Goal: Task Accomplishment & Management: Manage account settings

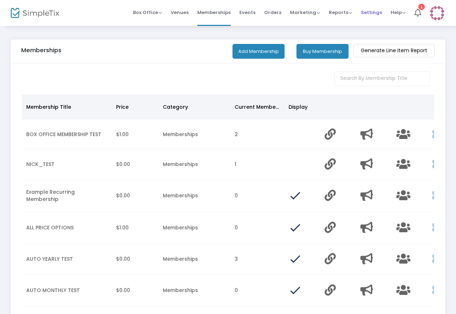
click at [376, 14] on span "Settings" at bounding box center [371, 12] width 21 height 18
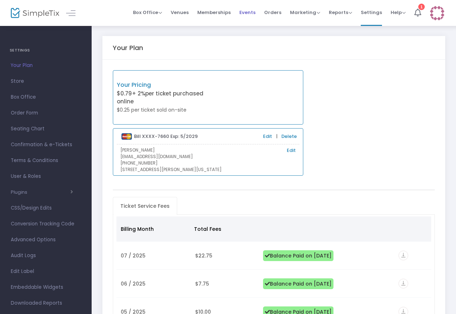
click at [249, 12] on span "Events" at bounding box center [248, 12] width 16 height 18
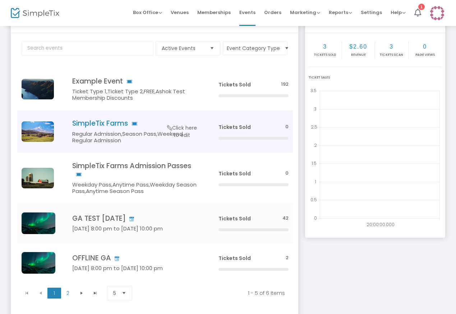
scroll to position [36, 0]
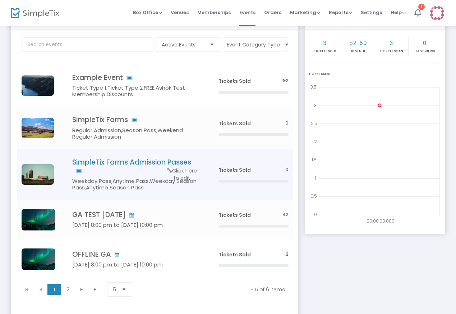
click at [144, 162] on h4 "SimpleTix Farms Admission Passes" at bounding box center [134, 166] width 125 height 17
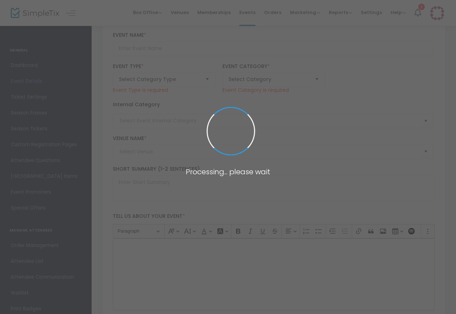
type input "SimpleTix Farms Admission Passes"
type textarea "Entry pass for SimpleTix Farms"
type input "Buy Tickets"
type input "SimpleTix Farms"
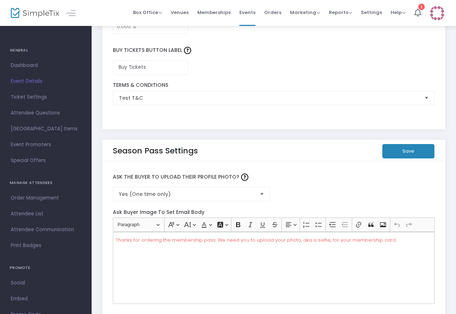
scroll to position [1177, 0]
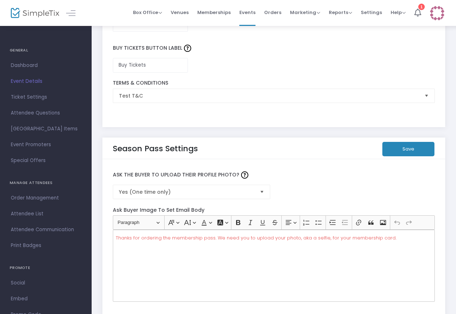
click at [265, 188] on span "Select" at bounding box center [262, 192] width 12 height 12
click at [303, 177] on label "Ask the Buyer to Upload Their Profile Photo?" at bounding box center [273, 174] width 329 height 19
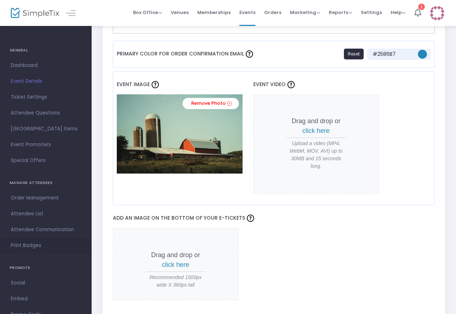
scroll to position [536, 0]
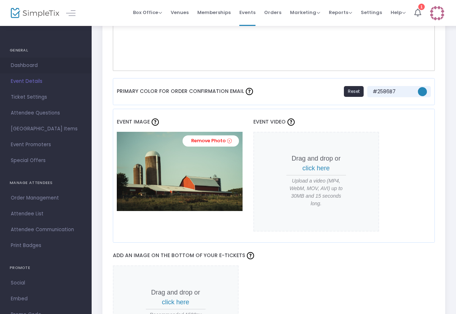
click at [24, 65] on span "Dashboard" at bounding box center [46, 65] width 70 height 9
click at [0, 0] on span at bounding box center [0, 0] width 0 height 0
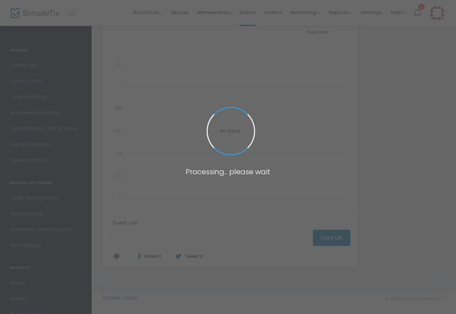
scroll to position [94, 0]
type input "[URL][DOMAIN_NAME]"
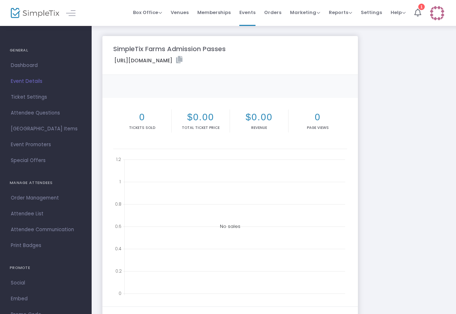
click at [314, 60] on div "https://www.simpletix.com/e/simpletix-farms-admission-passes-205585 Copy Link" at bounding box center [230, 61] width 241 height 11
click at [183, 60] on icon at bounding box center [179, 59] width 6 height 7
click at [305, 11] on span "Marketing" at bounding box center [305, 12] width 30 height 7
click at [306, 23] on li "Promo Codes" at bounding box center [319, 24] width 58 height 14
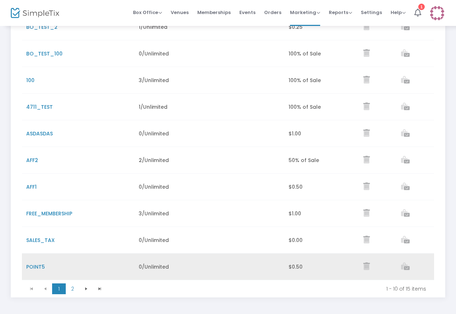
scroll to position [140, 0]
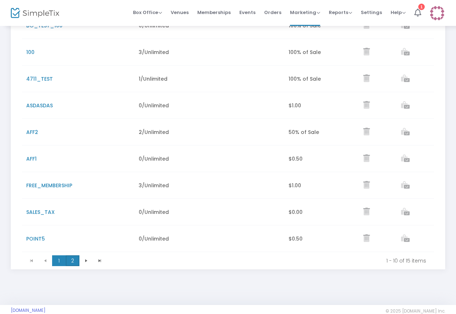
click at [75, 265] on span "2" at bounding box center [73, 260] width 14 height 11
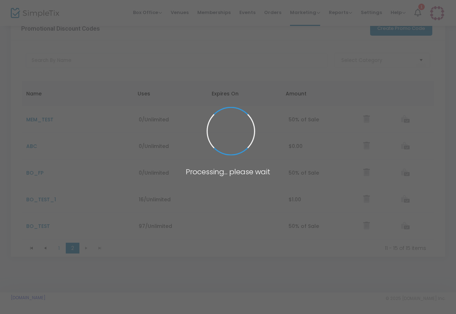
scroll to position [21, 0]
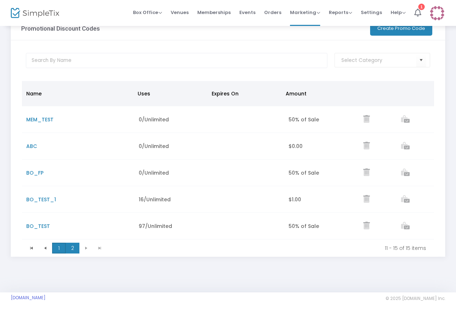
click at [60, 251] on span "1" at bounding box center [59, 247] width 14 height 11
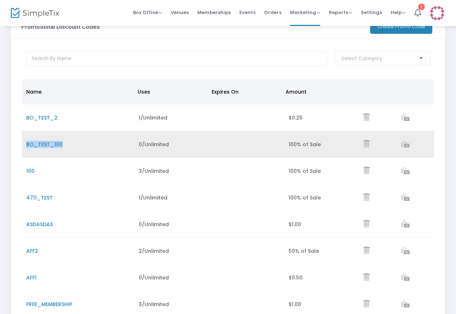
drag, startPoint x: 73, startPoint y: 144, endPoint x: 25, endPoint y: 143, distance: 47.5
click at [25, 143] on td "BO_TEST_100" at bounding box center [78, 144] width 113 height 27
copy span "BO_TEST_100"
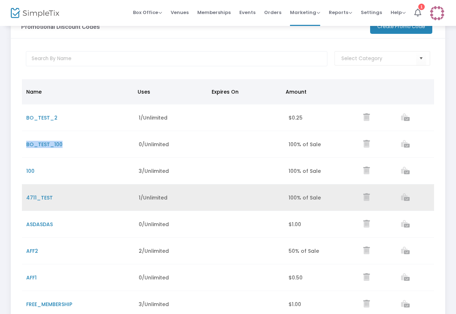
scroll to position [0, 0]
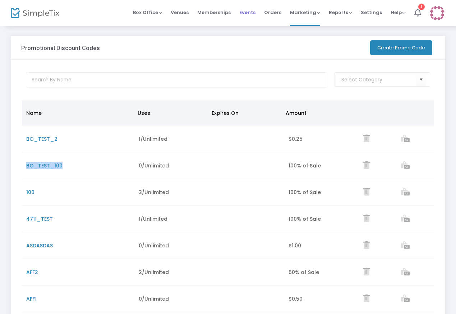
click at [247, 14] on span "Events" at bounding box center [248, 12] width 16 height 18
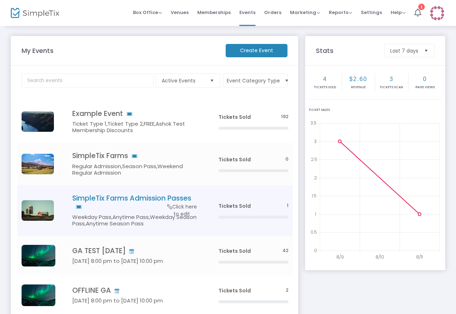
click at [106, 199] on h4 "SimpleTix Farms Admission Passes" at bounding box center [134, 202] width 125 height 17
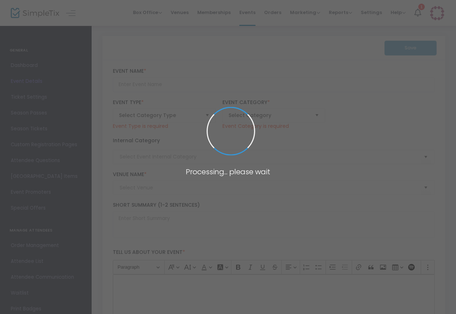
type input "SimpleTix Farms Admission Passes"
type textarea "Entry pass for SimpleTix Farms"
type input "Buy Tickets"
type input "SimpleTix Farms"
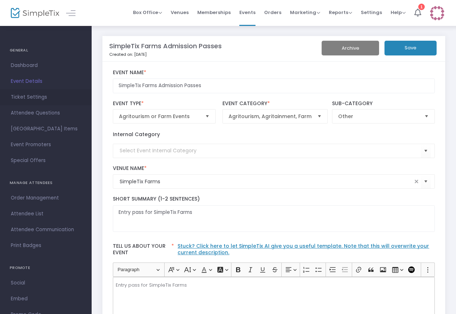
click at [26, 96] on span "Ticket Settings" at bounding box center [46, 96] width 70 height 9
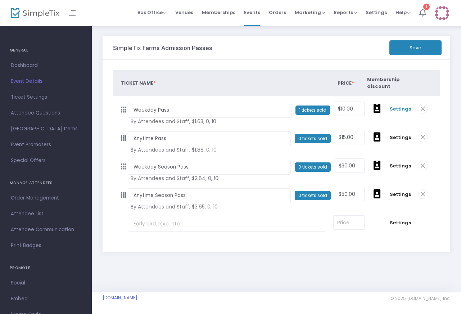
click at [402, 108] on span "Settings" at bounding box center [400, 108] width 21 height 7
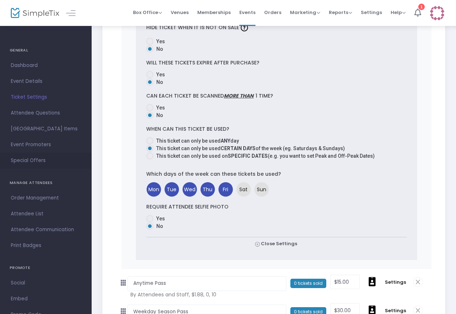
scroll to position [376, 0]
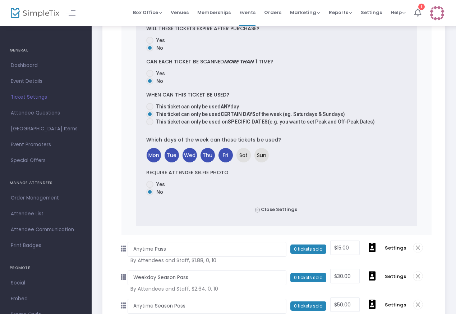
click at [150, 184] on span at bounding box center [149, 184] width 7 height 7
click at [150, 188] on input "Yes" at bounding box center [150, 188] width 0 height 0
radio input "true"
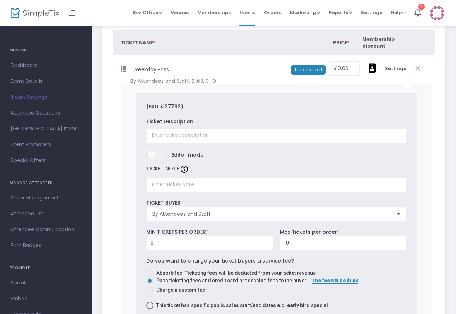
scroll to position [0, 0]
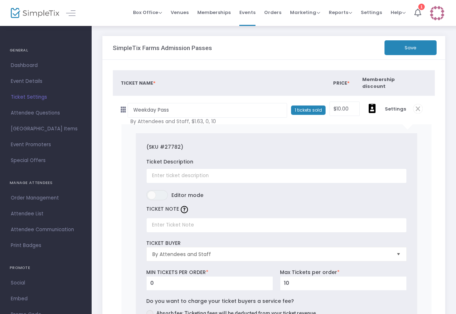
click at [417, 50] on button "Save" at bounding box center [411, 47] width 52 height 15
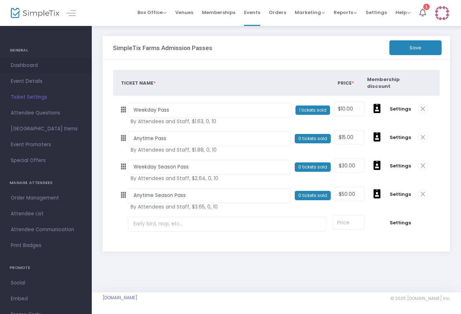
click at [33, 64] on span "Dashboard" at bounding box center [46, 65] width 70 height 9
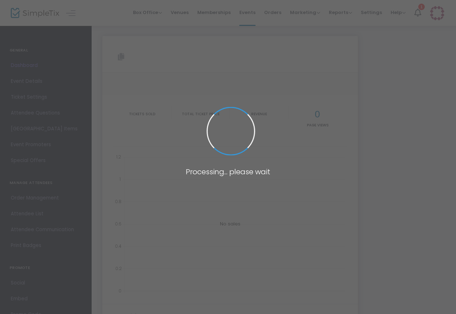
type input "https://www.simpletix.com/e/simpletix-farms-admission-passes-205585"
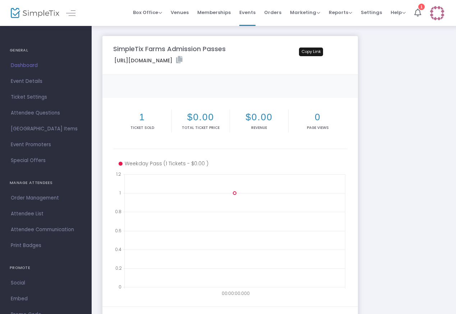
click at [183, 60] on icon at bounding box center [179, 59] width 6 height 7
click at [18, 83] on span "Event Details" at bounding box center [46, 81] width 70 height 9
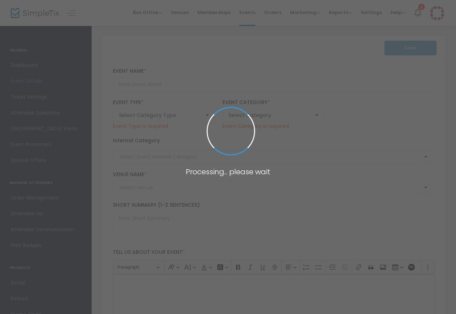
type input "SimpleTix Farms Admission Passes"
type textarea "Entry pass for SimpleTix Farms"
type input "Buy Tickets"
type input "SimpleTix Farms"
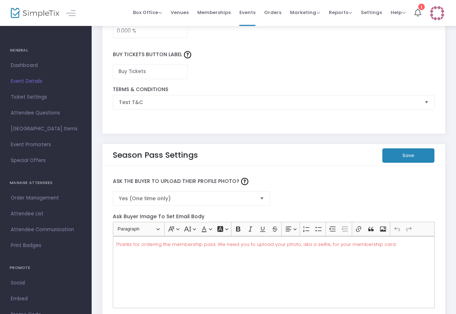
scroll to position [1171, 0]
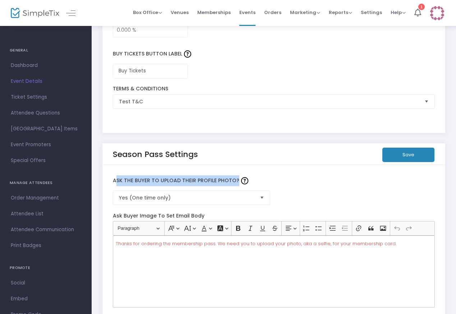
drag, startPoint x: 233, startPoint y: 179, endPoint x: 113, endPoint y: 172, distance: 120.0
click at [113, 172] on label "Ask the Buyer to Upload Their Profile Photo?" at bounding box center [273, 180] width 329 height 19
copy label "Ask the Buyer to Upload Their Profile Photo"
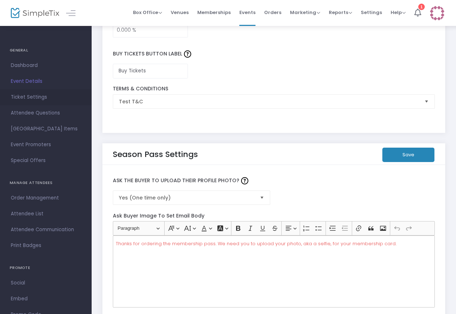
click at [21, 97] on span "Ticket Settings" at bounding box center [46, 96] width 70 height 9
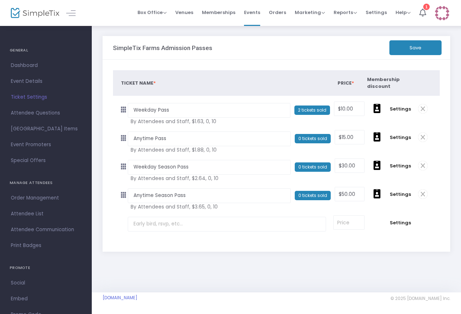
click at [403, 113] on td "Settings null" at bounding box center [400, 109] width 28 height 26
click at [401, 110] on span "Settings" at bounding box center [400, 108] width 21 height 7
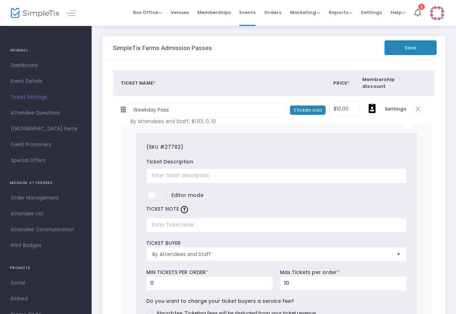
click at [437, 14] on img at bounding box center [437, 13] width 15 height 15
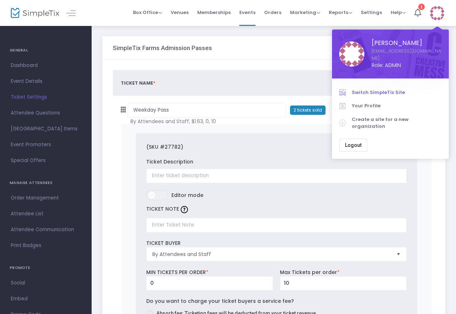
click at [383, 89] on span "Switch SimpleTix Site" at bounding box center [397, 92] width 90 height 7
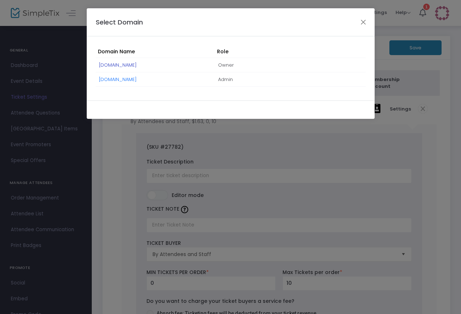
click at [136, 67] on link "[DOMAIN_NAME]" at bounding box center [118, 65] width 38 height 7
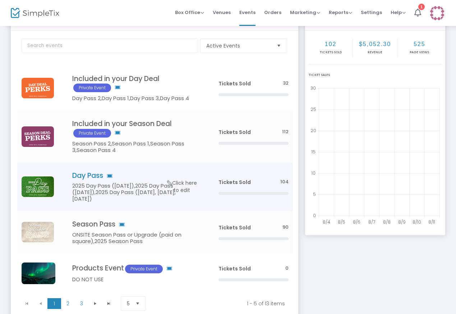
scroll to position [44, 0]
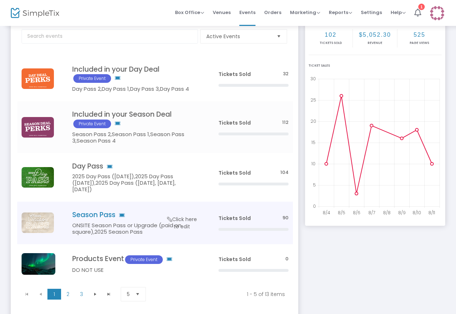
click at [106, 216] on h4 "Season Pass" at bounding box center [134, 214] width 125 height 8
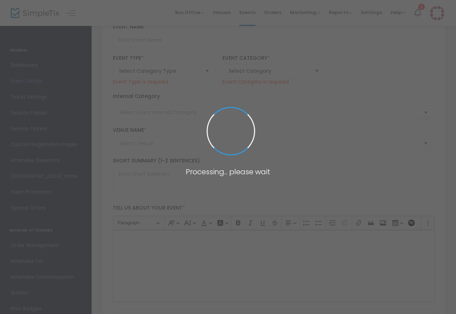
type input "Season Pass"
type textarea "$44.95 online, $47.95 on-site. Enjoy the perks of coming to the farm any open d…"
checkbox input "true"
type input "Buy Tickets"
type input "Irons Mill Farmstead"
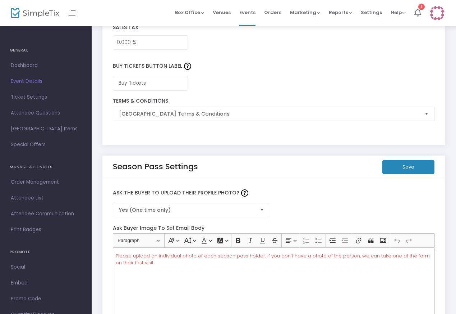
scroll to position [1147, 0]
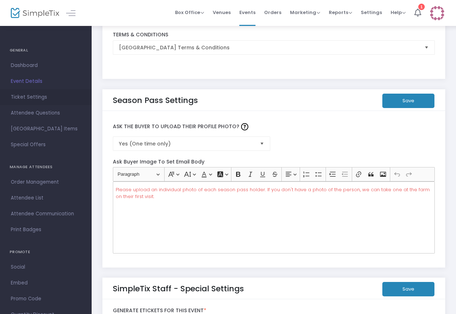
click at [32, 95] on span "Ticket Settings" at bounding box center [46, 96] width 70 height 9
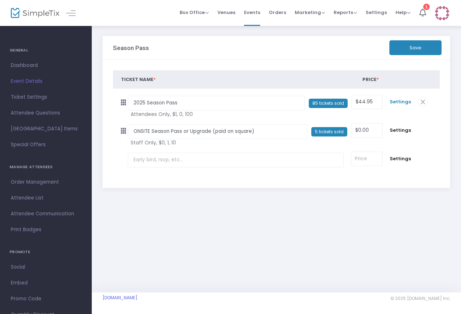
click at [401, 103] on span "Settings" at bounding box center [400, 101] width 21 height 7
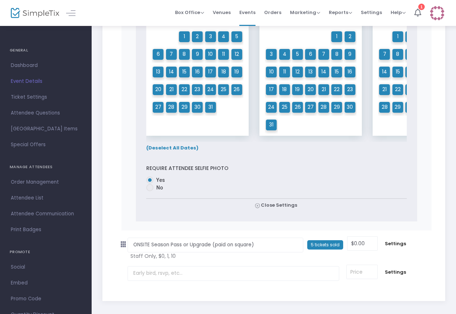
scroll to position [721, 0]
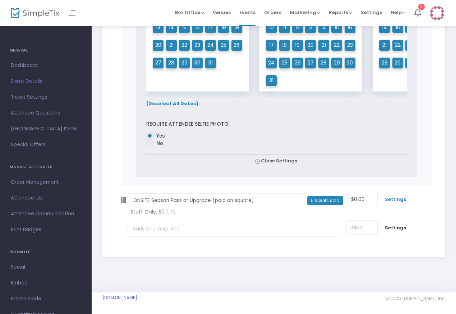
click at [399, 201] on span "Settings" at bounding box center [395, 199] width 21 height 7
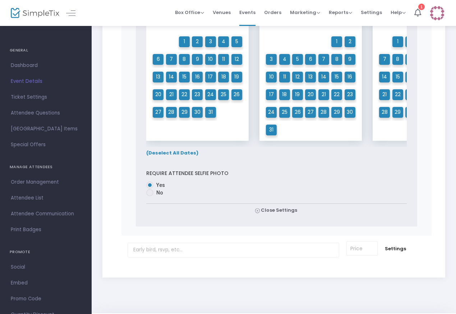
scroll to position [1419, 0]
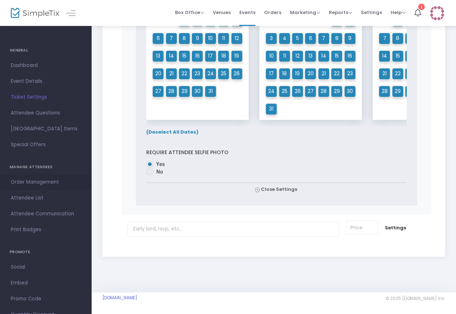
click at [42, 184] on span "Order Management" at bounding box center [46, 181] width 70 height 9
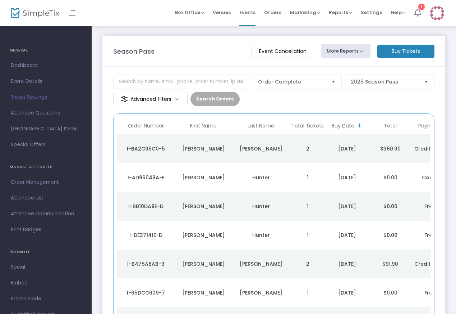
drag, startPoint x: 165, startPoint y: 150, endPoint x: 126, endPoint y: 150, distance: 38.5
click at [126, 150] on div "I-BA2C99C0-5" at bounding box center [146, 148] width 54 height 7
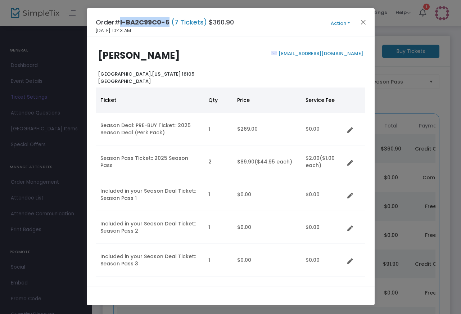
drag, startPoint x: 164, startPoint y: 22, endPoint x: 122, endPoint y: 22, distance: 42.1
click at [122, 22] on h4 "Order# I-BA2C99C0-5 (7 Tickets) $360.90" at bounding box center [165, 22] width 138 height 10
copy span "I-BA2C99C0-5"
click at [362, 24] on button "Close" at bounding box center [362, 21] width 9 height 9
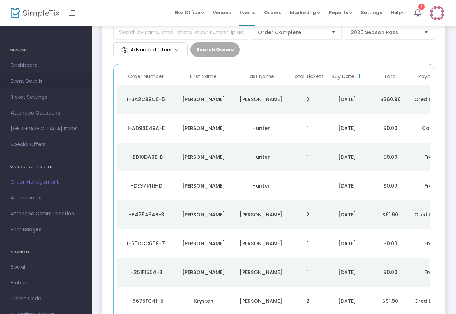
scroll to position [51, 0]
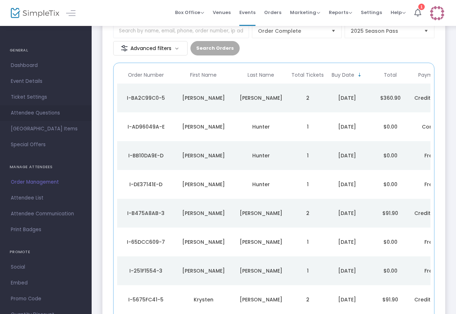
click at [34, 114] on span "Attendee Questions" at bounding box center [46, 112] width 70 height 9
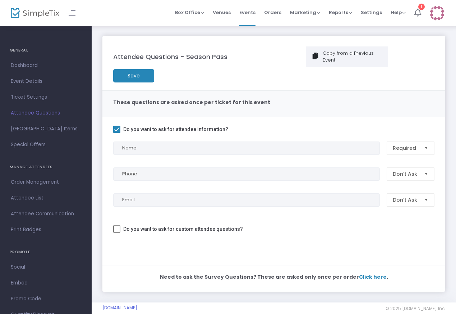
click at [199, 126] on span "Do you want to ask for attendee information?" at bounding box center [175, 129] width 105 height 9
click at [117, 133] on input "Do you want to ask for attendee information?" at bounding box center [117, 133] width 0 height 0
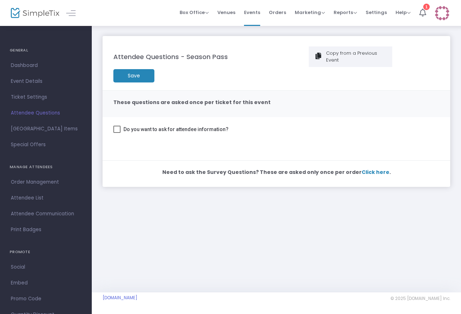
click at [199, 126] on span "Do you want to ask for attendee information?" at bounding box center [175, 129] width 105 height 9
click at [117, 133] on input "Do you want to ask for attendee information?" at bounding box center [117, 133] width 0 height 0
checkbox input "true"
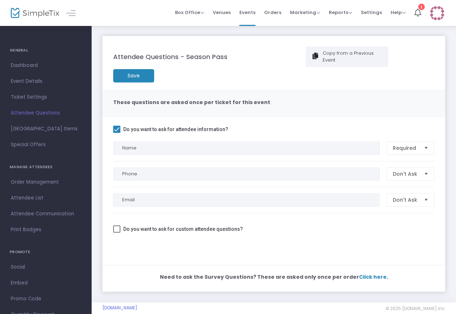
drag, startPoint x: 227, startPoint y: 129, endPoint x: 123, endPoint y: 131, distance: 103.2
click at [123, 131] on m-panel-content "Do you want to ask for attendee information? Name Required Phone Don't Ask Emai…" at bounding box center [274, 191] width 343 height 148
copy span "Do you want to ask for attendee information?"
click at [439, 18] on img at bounding box center [437, 13] width 15 height 15
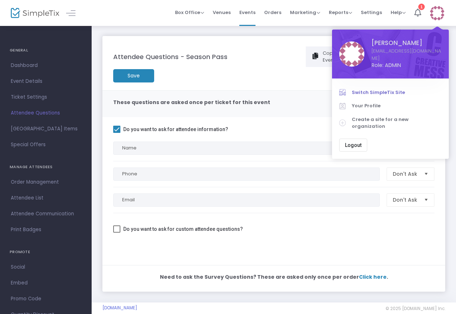
click at [396, 89] on span "Switch SimpleTix Site" at bounding box center [397, 92] width 90 height 7
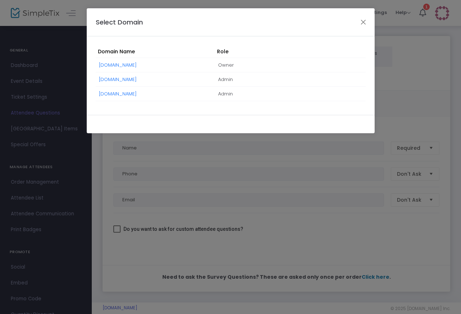
click at [137, 69] on span "NickTesting.SimpleTix.com" at bounding box center [118, 64] width 38 height 15
click at [137, 67] on link "NickTesting.SimpleTix.com" at bounding box center [118, 65] width 38 height 7
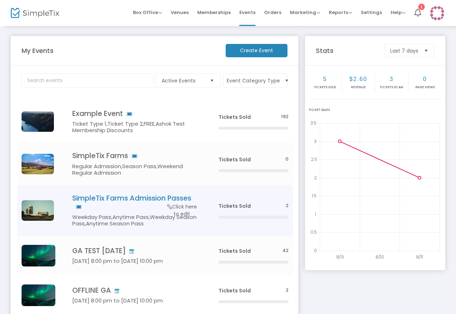
click at [110, 200] on h4 "SimpleTix Farms Admission Passes" at bounding box center [134, 202] width 125 height 17
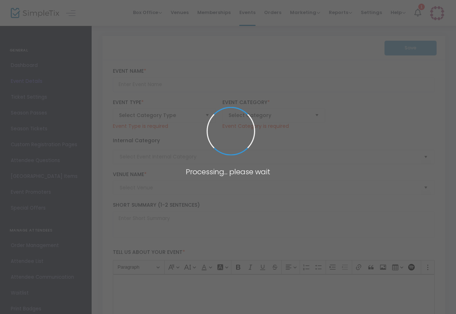
type input "SimpleTix Farms Admission Passes"
type textarea "Entry pass for SimpleTix Farms"
type input "Buy Tickets"
type input "SimpleTix Farms"
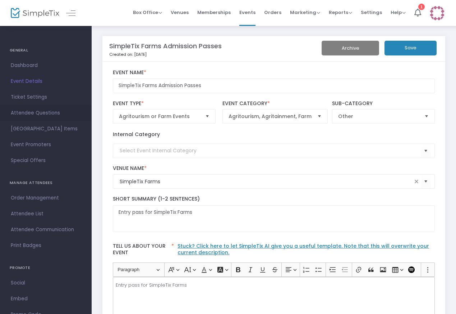
click at [28, 116] on span "Attendee Questions" at bounding box center [46, 112] width 70 height 9
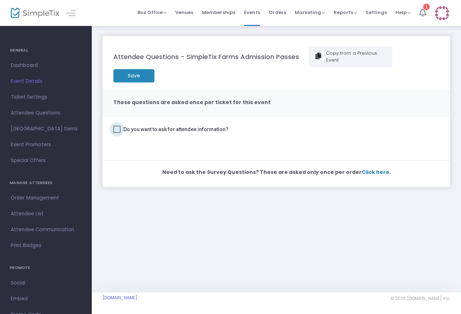
click at [124, 128] on span "Do you want to ask for attendee information?" at bounding box center [175, 129] width 105 height 9
click at [117, 133] on input "Do you want to ask for attendee information?" at bounding box center [117, 133] width 0 height 0
checkbox input "true"
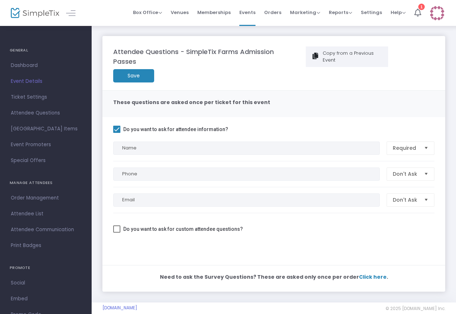
click at [132, 77] on m-button "Save" at bounding box center [133, 75] width 41 height 13
click at [31, 62] on span "Dashboard" at bounding box center [46, 65] width 70 height 9
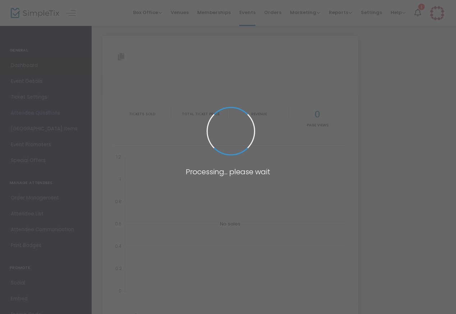
type input "https://www.simpletix.com/e/simpletix-farms-admission-passes-205585"
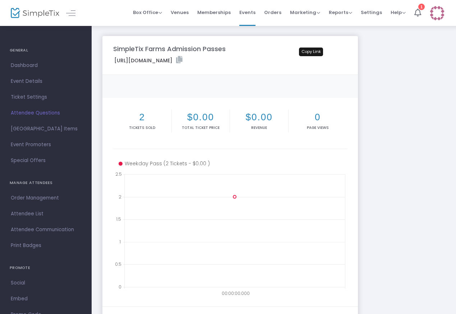
click at [183, 59] on icon at bounding box center [179, 59] width 6 height 7
click at [367, 14] on span "Settings" at bounding box center [371, 12] width 21 height 18
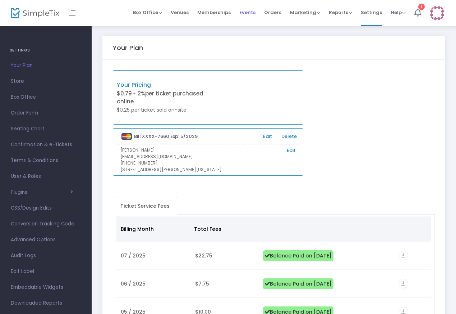
click at [247, 11] on span "Events" at bounding box center [248, 12] width 16 height 18
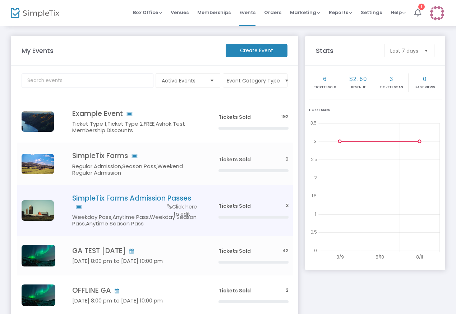
click at [114, 194] on h4 "SimpleTix Farms Admission Passes" at bounding box center [134, 202] width 125 height 17
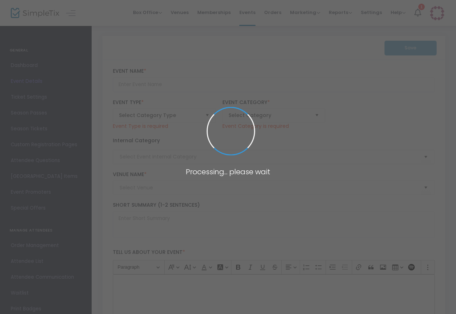
type input "SimpleTix Farms Admission Passes"
type textarea "Entry pass for SimpleTix Farms"
type input "Buy Tickets"
type input "SimpleTix Farms"
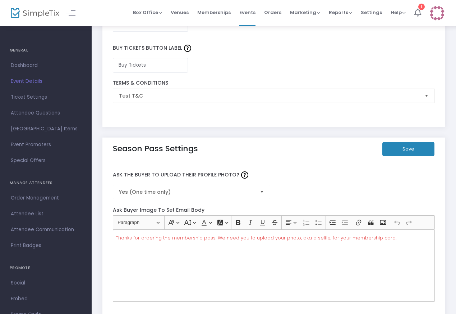
scroll to position [1233, 0]
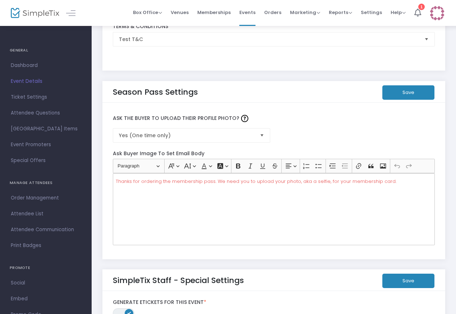
click at [312, 120] on label "Ask the Buyer to Upload Their Profile Photo?" at bounding box center [273, 118] width 329 height 19
click at [22, 101] on span "Ticket Settings" at bounding box center [46, 96] width 70 height 9
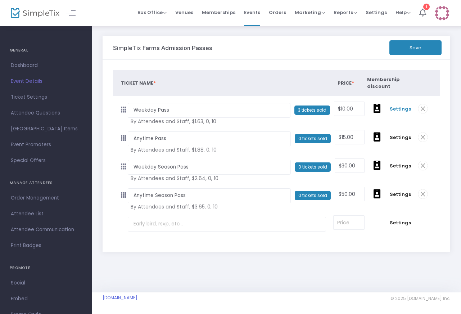
click at [401, 109] on span "Settings" at bounding box center [400, 108] width 21 height 7
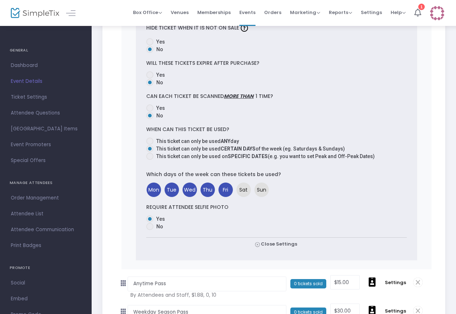
scroll to position [339, 0]
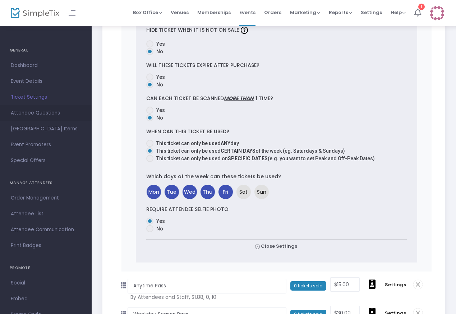
click at [43, 111] on span "Attendee Questions" at bounding box center [46, 112] width 70 height 9
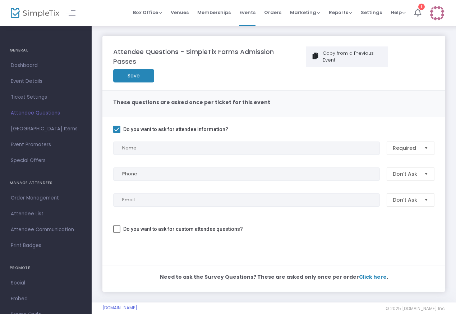
click at [118, 129] on span at bounding box center [116, 129] width 7 height 7
click at [117, 133] on input "Do you want to ask for attendee information?" at bounding box center [117, 133] width 0 height 0
checkbox input "false"
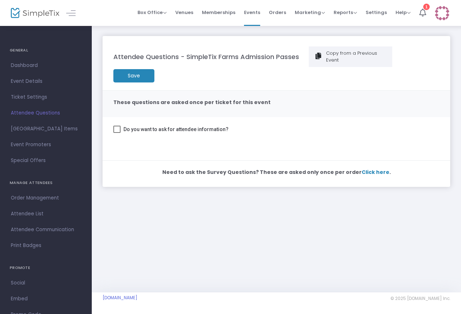
click at [190, 153] on m-panel-content "Do you want to ask for attendee information?" at bounding box center [276, 138] width 347 height 43
click at [432, 313] on m-footer "simpletixtestingsquare202405.SimpleTix.com © 2025 SimpleTix.com Inc. About Priv…" at bounding box center [276, 303] width 369 height 22
click at [161, 206] on div "Attendee Questions - SimpleTix Farms Admission Passes Copy from a Previous Even…" at bounding box center [276, 158] width 369 height 267
click at [445, 13] on img at bounding box center [441, 13] width 15 height 15
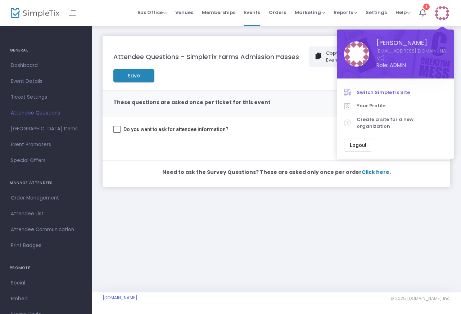
click at [396, 86] on link "Switch SimpleTix Site" at bounding box center [395, 93] width 103 height 14
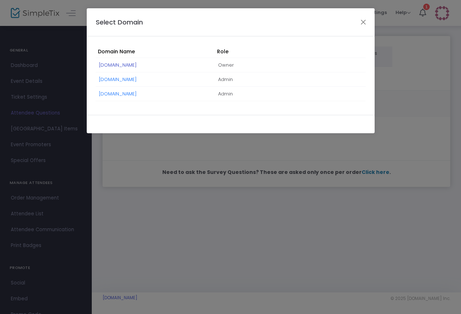
click at [135, 67] on link "NickTesting.SimpleTix.com" at bounding box center [118, 65] width 38 height 7
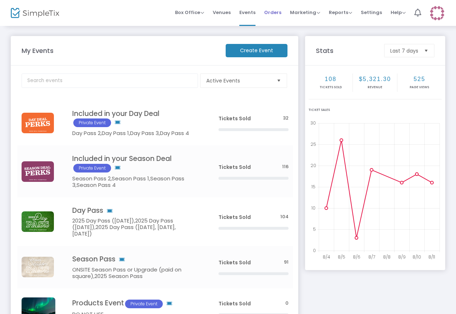
click at [280, 17] on span "Orders" at bounding box center [272, 12] width 17 height 18
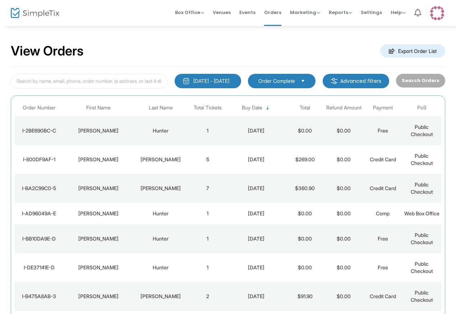
click at [125, 131] on div "[PERSON_NAME]" at bounding box center [98, 130] width 67 height 7
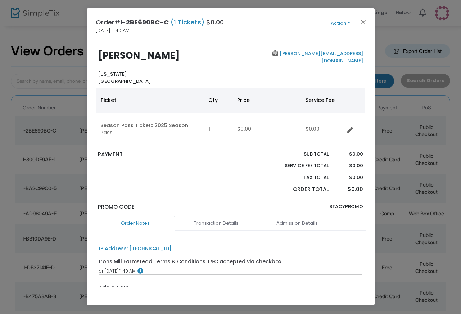
scroll to position [74, 0]
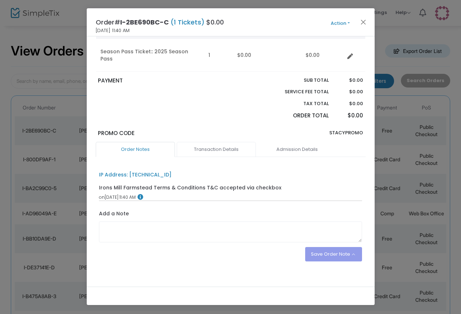
click at [222, 142] on link "Transaction Details" at bounding box center [216, 149] width 79 height 15
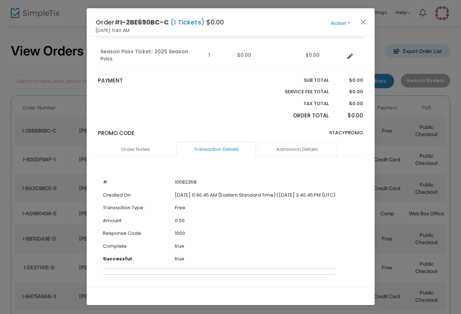
click at [293, 142] on link "Admission Details" at bounding box center [297, 149] width 79 height 15
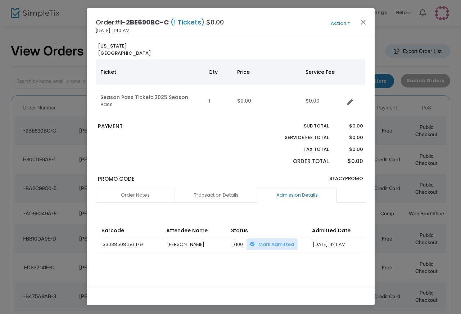
click at [131, 188] on link "Order Notes" at bounding box center [135, 194] width 79 height 15
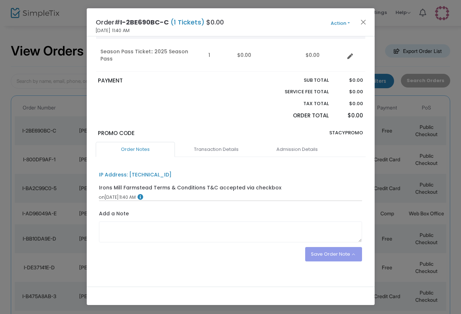
scroll to position [0, 0]
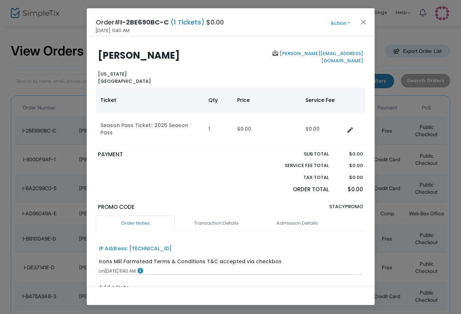
click at [342, 26] on button "Action" at bounding box center [340, 23] width 43 height 8
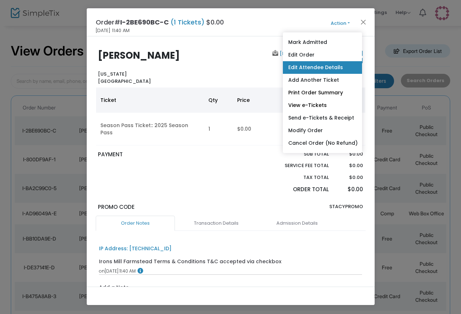
click at [325, 66] on link "Edit Attendee Details" at bounding box center [322, 67] width 79 height 13
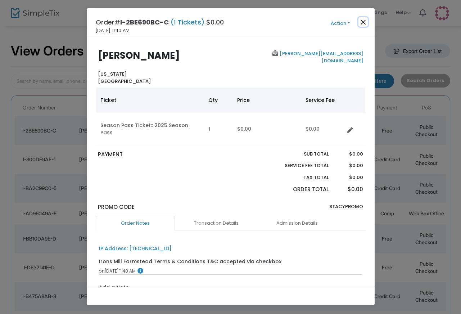
click at [363, 20] on button "Close" at bounding box center [362, 21] width 9 height 9
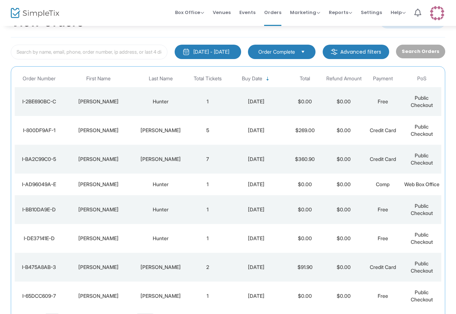
scroll to position [33, 0]
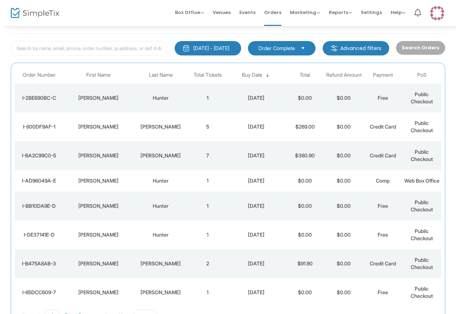
click at [444, 14] on img at bounding box center [437, 13] width 15 height 15
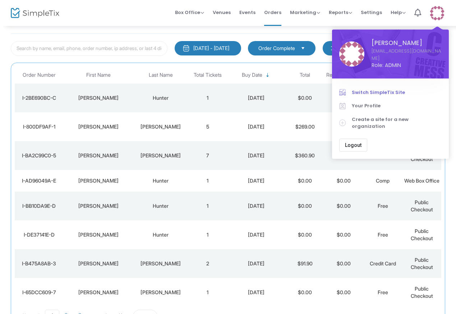
click at [370, 90] on link "Switch SimpleTix Site" at bounding box center [391, 93] width 103 height 14
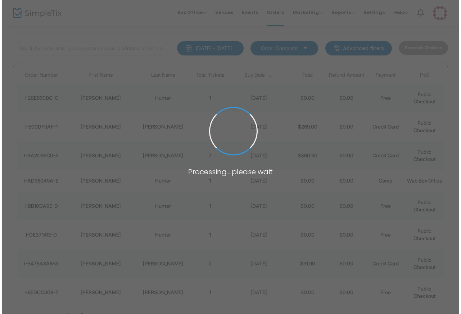
scroll to position [0, 0]
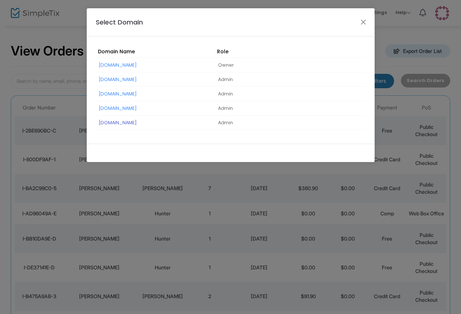
click at [123, 124] on link "VIP-NIGHTL1FE.simpletix.com" at bounding box center [118, 122] width 38 height 7
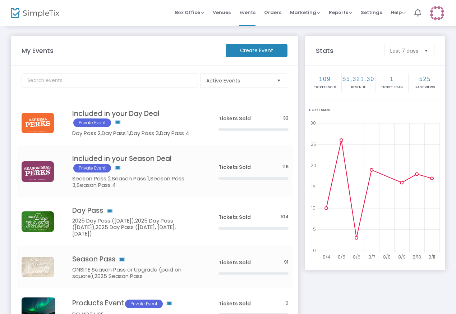
click at [437, 16] on img at bounding box center [437, 13] width 15 height 15
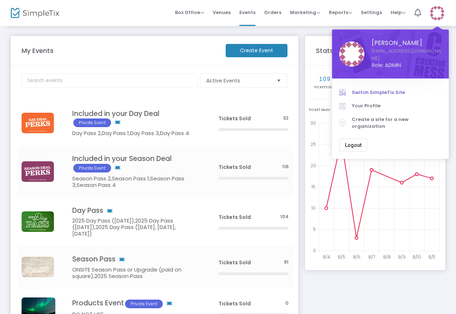
click at [379, 89] on span "Switch SimpleTix Site" at bounding box center [397, 92] width 90 height 7
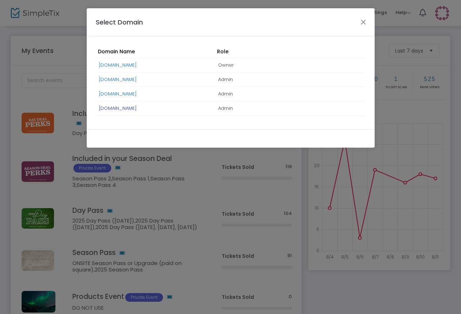
click at [133, 110] on link "[DOMAIN_NAME]" at bounding box center [118, 108] width 38 height 7
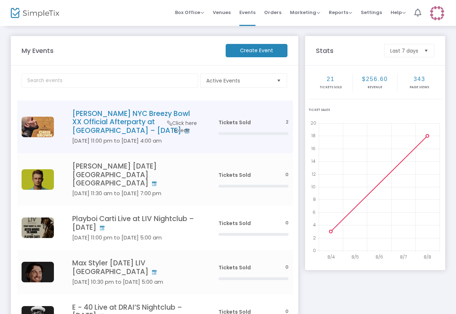
click at [118, 120] on h4 "[PERSON_NAME] NYC Breezy Bowl XX Official Afterparty at [GEOGRAPHIC_DATA] – [DA…" at bounding box center [134, 121] width 125 height 25
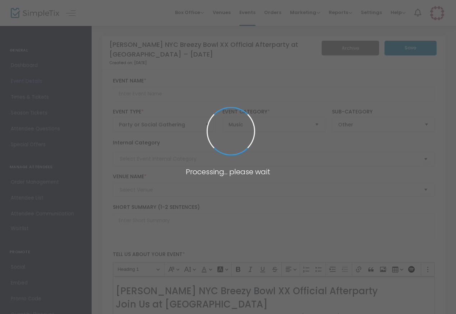
type input "[PERSON_NAME] NYC Breezy Bowl XX Official Afterparty at [GEOGRAPHIC_DATA] – [DA…"
type textarea "[PERSON_NAME] NYC Breezy Bowl XX Official Afterparty Join Us at [GEOGRAPHIC_DAT…"
type input "Buy Tickets"
type input "Harbor [GEOGRAPHIC_DATA]"
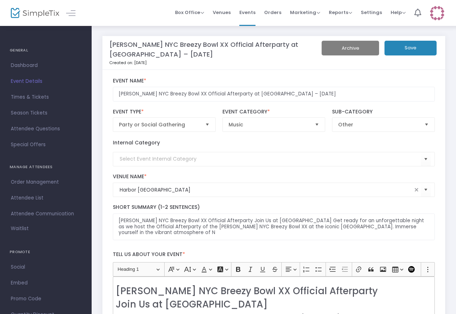
click at [361, 46] on button "Archive" at bounding box center [351, 48] width 58 height 15
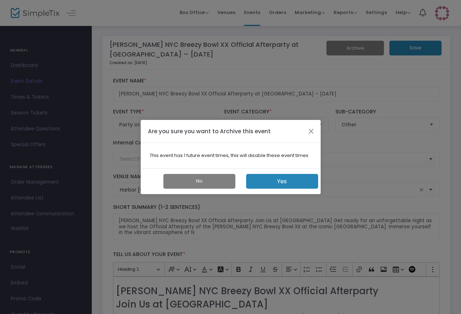
click at [270, 178] on button "Yes" at bounding box center [282, 181] width 72 height 15
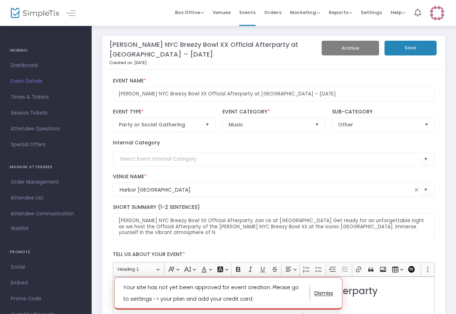
click at [329, 291] on button "button" at bounding box center [324, 293] width 19 height 12
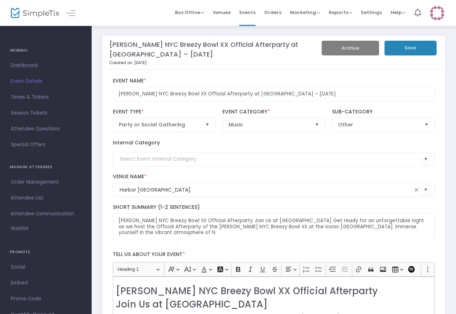
click at [33, 79] on span "Event Details" at bounding box center [46, 81] width 70 height 9
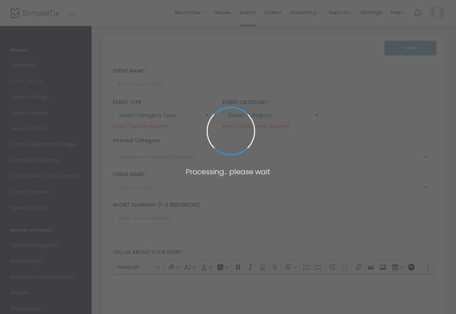
type input "[PERSON_NAME] NYC Breezy Bowl XX Official Afterparty at [GEOGRAPHIC_DATA] – [DA…"
type textarea "[PERSON_NAME] NYC Breezy Bowl XX Official Afterparty Join Us at [GEOGRAPHIC_DAT…"
type input "Buy Tickets"
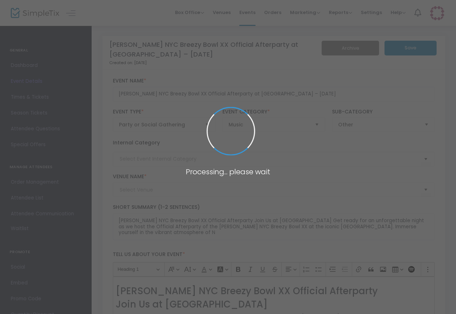
type input "Harbor [GEOGRAPHIC_DATA]"
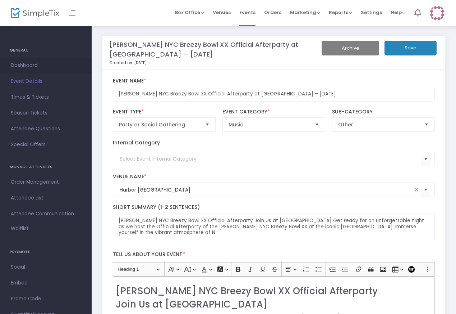
click at [35, 65] on span "Dashboard" at bounding box center [46, 65] width 70 height 9
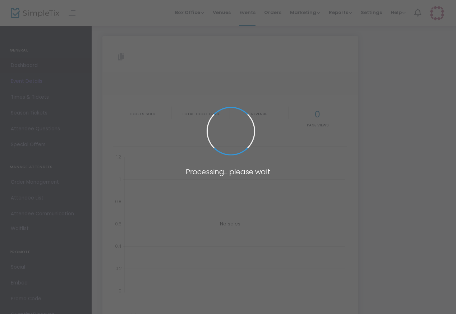
type input "[URL][DOMAIN_NAME][PERSON_NAME]"
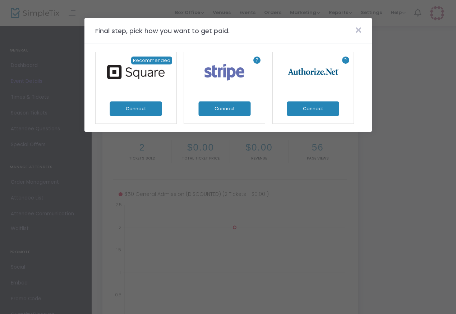
click at [359, 29] on icon at bounding box center [358, 30] width 5 height 8
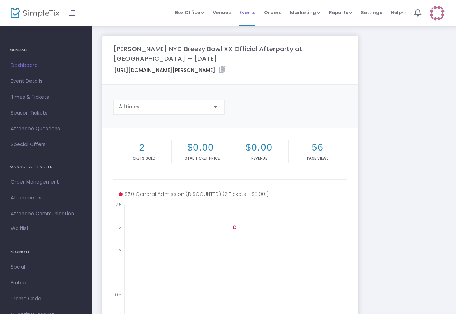
click at [246, 15] on span "Events" at bounding box center [248, 12] width 16 height 18
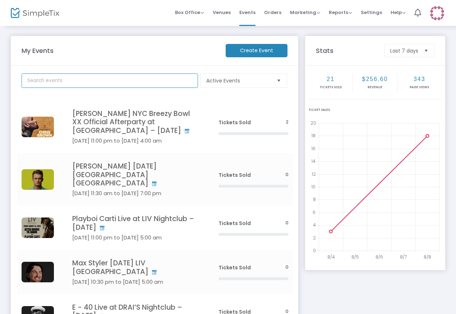
click at [107, 79] on input "text" at bounding box center [110, 80] width 177 height 14
type input "[PERSON_NAME]"
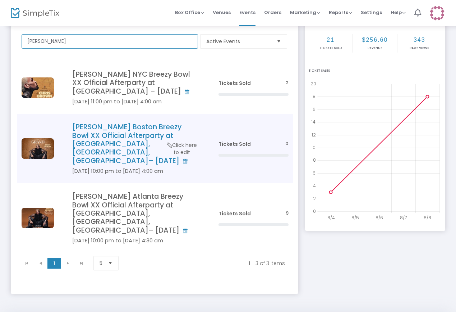
scroll to position [42, 0]
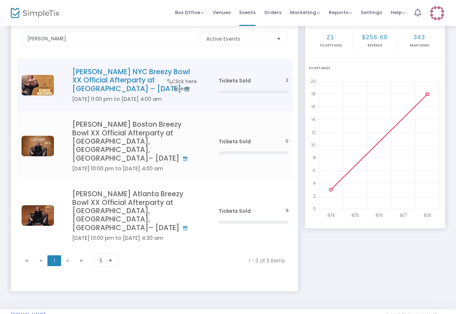
click at [126, 73] on h4 "[PERSON_NAME] NYC Breezy Bowl XX Official Afterparty at [GEOGRAPHIC_DATA] – [DA…" at bounding box center [134, 80] width 125 height 25
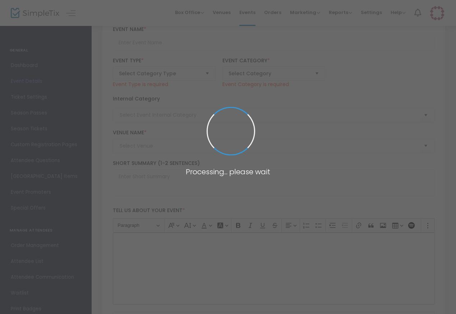
type input "[PERSON_NAME] NYC Breezy Bowl XX Official Afterparty at [GEOGRAPHIC_DATA] – [DA…"
type textarea "[PERSON_NAME] NYC Breezy Bowl XX Official Afterparty Join Us at [GEOGRAPHIC_DAT…"
type input "Buy Tickets"
type input "Harbor [GEOGRAPHIC_DATA]"
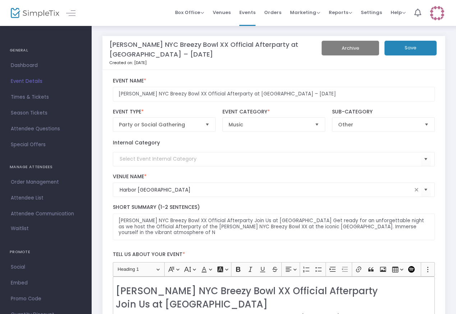
click at [353, 48] on button "Archive" at bounding box center [351, 48] width 58 height 15
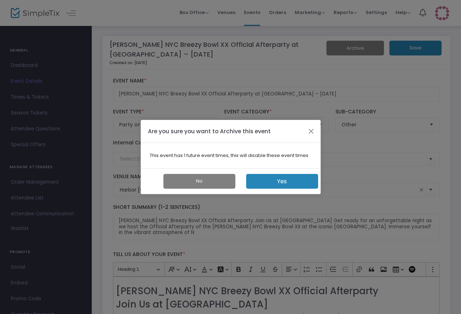
click at [283, 182] on button "Yes" at bounding box center [282, 181] width 72 height 15
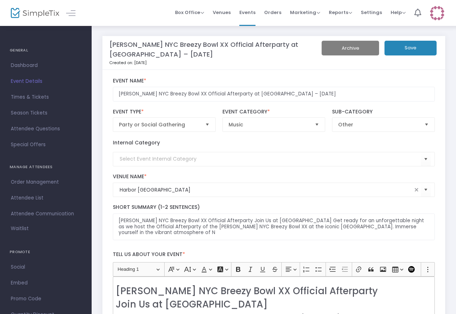
click at [30, 79] on span "Event Details" at bounding box center [46, 81] width 70 height 9
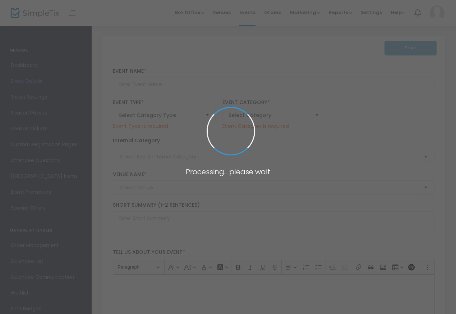
type input "[PERSON_NAME] NYC Breezy Bowl XX Official Afterparty at [GEOGRAPHIC_DATA] – [DA…"
type textarea "Chris Brown NYC Breezy Bowl XX Official Afterparty Join Us at Harbor NYC Get re…"
type input "Buy Tickets"
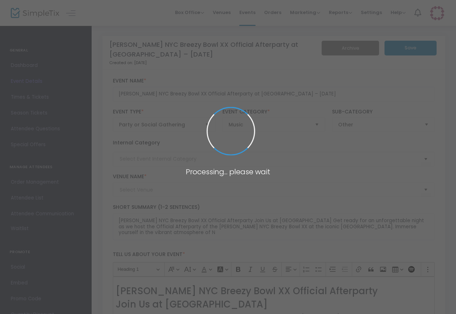
type input "Harbor NYC"
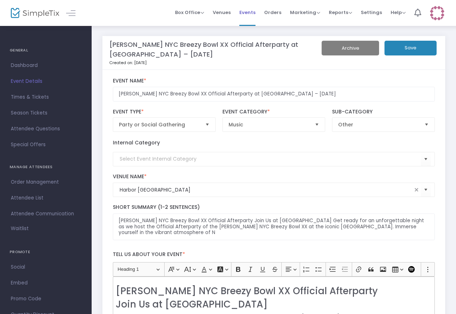
click at [249, 9] on span "Events" at bounding box center [248, 12] width 16 height 18
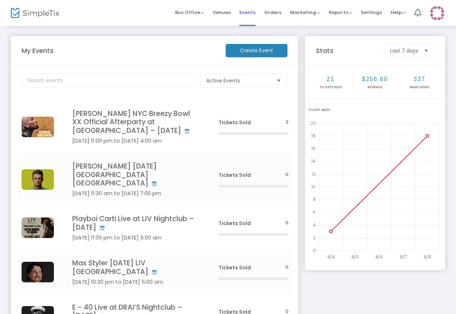
click at [247, 15] on span "Events" at bounding box center [248, 12] width 16 height 18
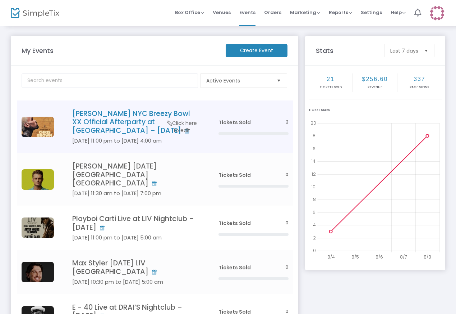
click at [131, 117] on h4 "[PERSON_NAME] NYC Breezy Bowl XX Official Afterparty at [GEOGRAPHIC_DATA] – [DA…" at bounding box center [134, 121] width 125 height 25
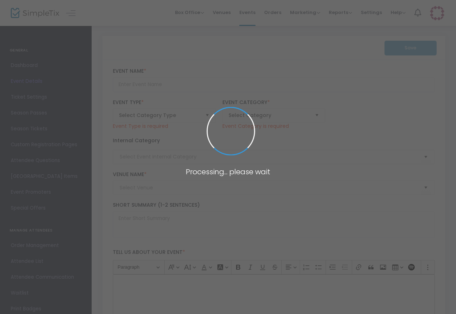
type input "[PERSON_NAME] NYC Breezy Bowl XX Official Afterparty at [GEOGRAPHIC_DATA] – [DA…"
type textarea "Chris Brown NYC Breezy Bowl XX Official Afterparty Join Us at Harbor NYC Get re…"
type input "Buy Tickets"
type input "Harbor NYC"
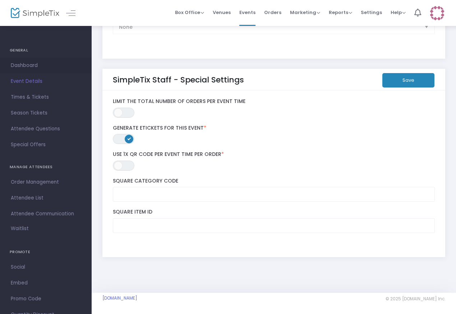
click at [35, 62] on span "Dashboard" at bounding box center [46, 65] width 70 height 9
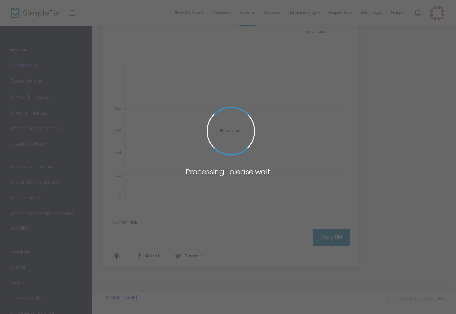
type input "https://www.simpletix.com/e/chris-brown-nyc-breezy-bowl-xx-official-af-tickets-…"
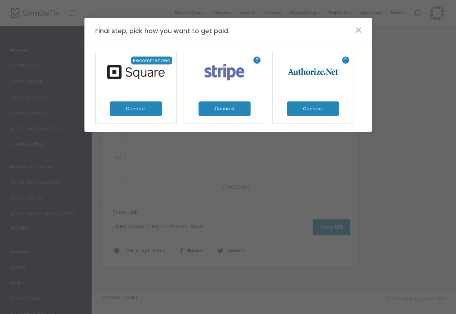
click at [359, 26] on icon at bounding box center [358, 30] width 5 height 8
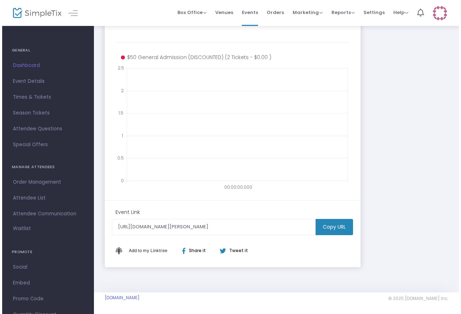
scroll to position [0, 0]
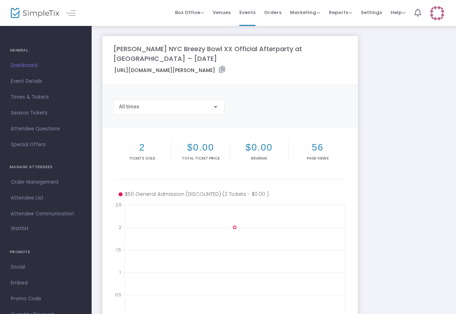
click at [386, 130] on div "Chris Brown NYC Breezy Bowl XX Official Afterparty at Harbor NYC – Tuesday, Aug…" at bounding box center [274, 220] width 350 height 368
click at [439, 13] on img at bounding box center [437, 13] width 15 height 15
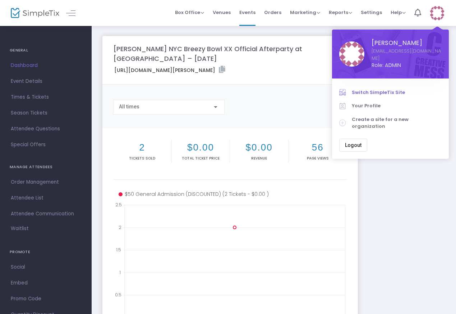
click at [388, 89] on span "Switch SimpleTix Site" at bounding box center [397, 92] width 90 height 7
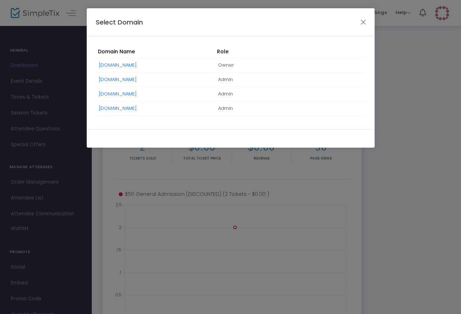
click at [127, 111] on span "livnightclubs.simpletix.com" at bounding box center [118, 107] width 38 height 15
click at [129, 105] on link "livnightclubs.simpletix.com" at bounding box center [118, 108] width 38 height 7
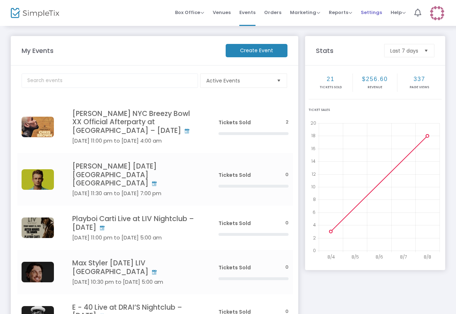
click at [378, 17] on span "Settings" at bounding box center [371, 12] width 21 height 18
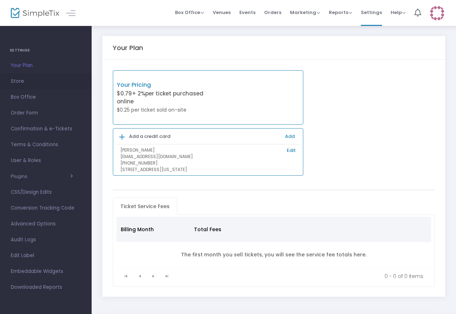
click at [17, 82] on span "Store" at bounding box center [46, 81] width 70 height 9
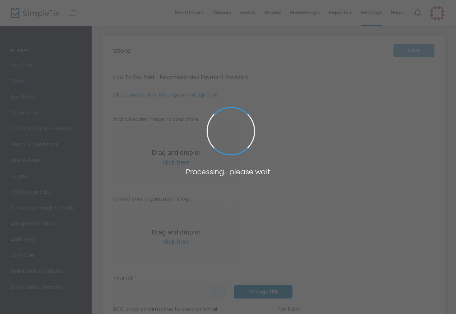
type input "[URL]"
type input "[EMAIL_ADDRESS][DOMAIN_NAME]"
radio input "false"
radio input "true"
type input "LIV - [GEOGRAPHIC_DATA] - [GEOGRAPHIC_DATA] - DRAI’S"
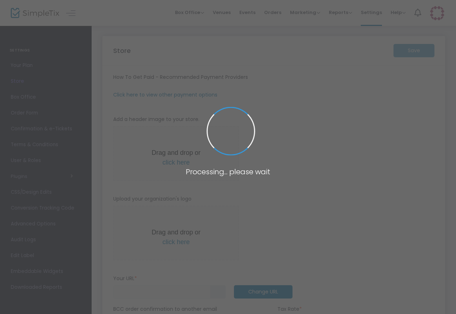
type input "6787659072"
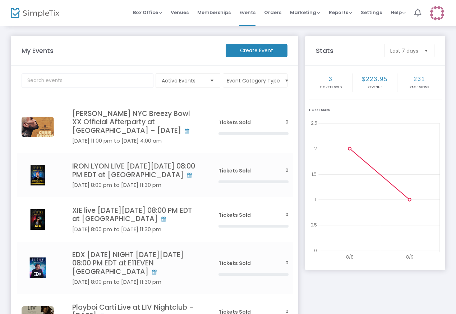
click at [438, 15] on img at bounding box center [437, 13] width 15 height 15
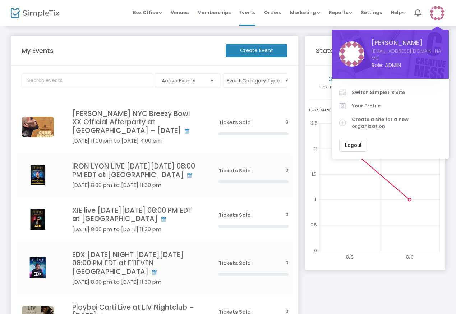
click at [357, 142] on span "Logout" at bounding box center [353, 145] width 17 height 6
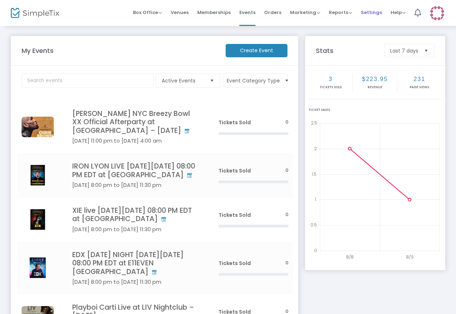
click at [369, 17] on span "Settings" at bounding box center [371, 12] width 21 height 18
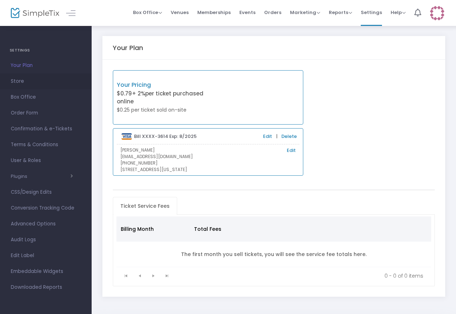
click at [20, 81] on span "Store" at bounding box center [46, 81] width 70 height 9
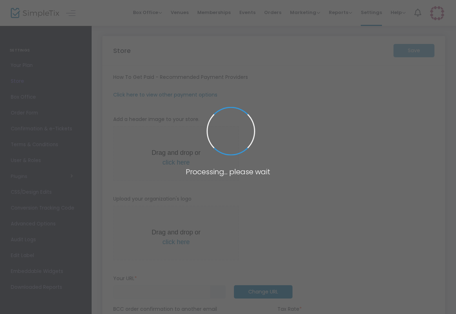
type input "https://VIP-NIGHTL1FE"
type input "vipnghtl1fe11@gmail.com"
radio input "false"
radio input "true"
type input "VIP-NIGHTL1FE"
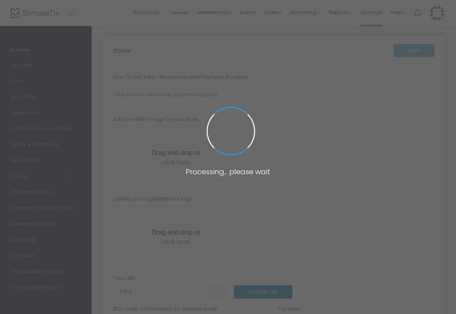
type input "8649605151"
type input "linconwhite53@gmail.com"
type input "vipnightl1fe"
type input "https://simpletixtestingsquare202405"
type input "1.000 %"
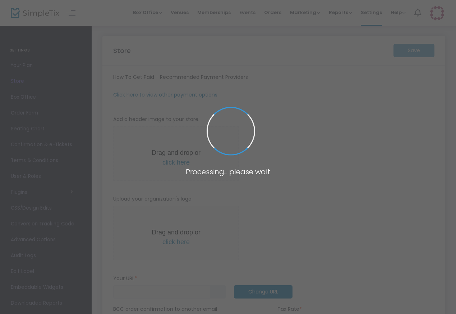
type input "SimpleTix Testing"
type input "+1 203-505-4827"
type input "ian@simpletix.com"
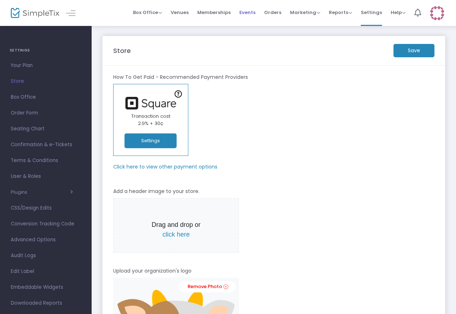
click at [246, 15] on span "Events" at bounding box center [248, 12] width 16 height 18
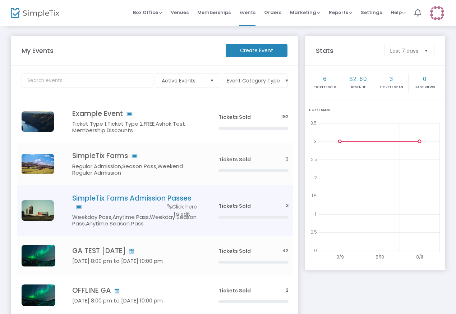
click at [106, 197] on h4 "SimpleTix Farms Admission Passes" at bounding box center [134, 202] width 125 height 17
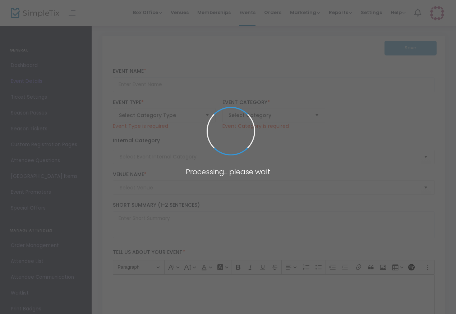
type input "SimpleTix Farms Admission Passes"
type textarea "Entry pass for SimpleTix Farms"
type input "Buy Tickets"
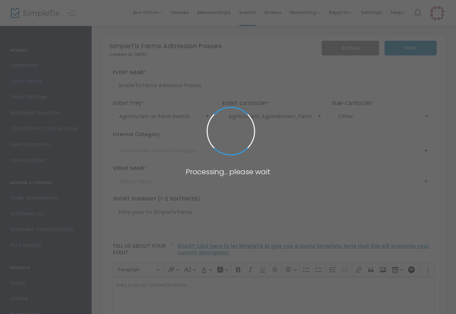
type input "SimpleTix Farms"
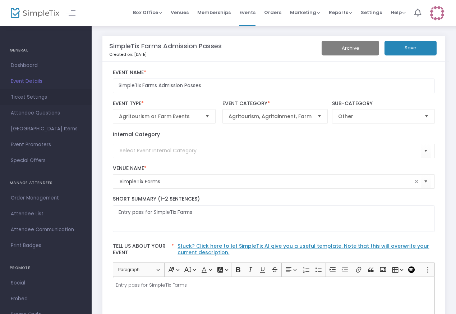
click at [22, 94] on span "Ticket Settings" at bounding box center [46, 96] width 70 height 9
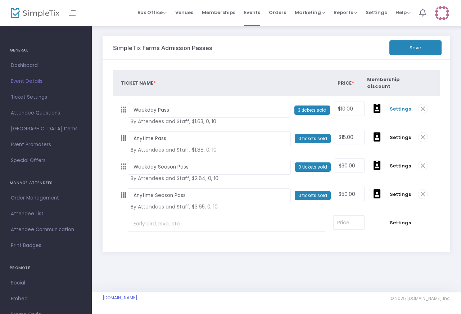
click at [393, 111] on span "Settings" at bounding box center [400, 108] width 21 height 7
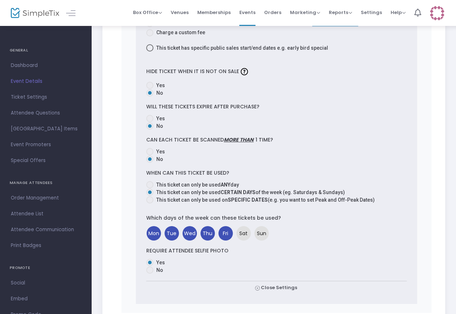
scroll to position [296, 0]
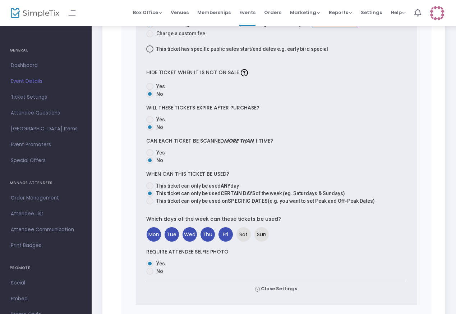
click at [438, 14] on img at bounding box center [437, 13] width 15 height 15
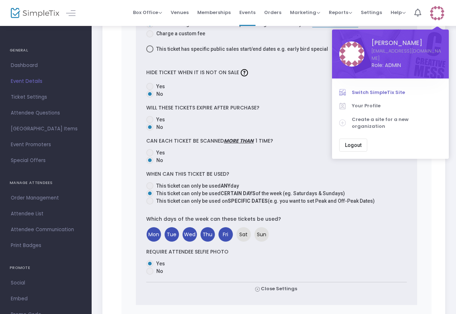
click at [385, 89] on span "Switch SimpleTix Site" at bounding box center [397, 92] width 90 height 7
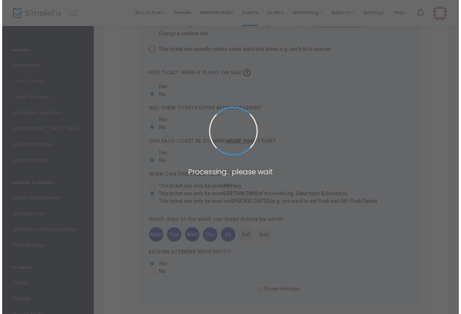
scroll to position [0, 0]
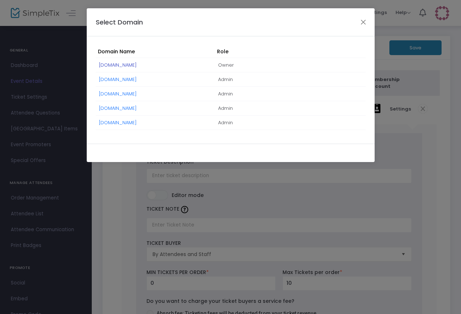
click at [132, 63] on link "[DOMAIN_NAME]" at bounding box center [118, 65] width 38 height 7
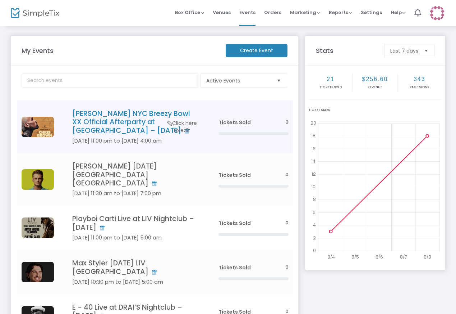
click at [130, 124] on h4 "Chris Brown NYC Breezy Bowl XX Official Afterparty at Harbor NYC – Tuesday, Aug…" at bounding box center [134, 121] width 125 height 25
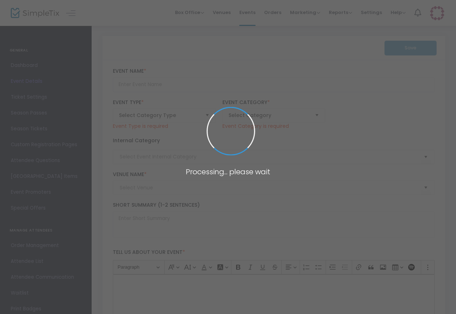
type input "Chris Brown NYC Breezy Bowl XX Official Afterparty at Harbor NYC – Tuesday, Aug…"
type textarea "Chris Brown NYC Breezy Bowl XX Official Afterparty Join Us at Harbor NYC Get re…"
type input "Buy Tickets"
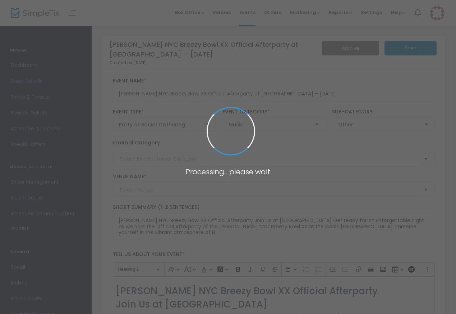
type input "Harbor NYC"
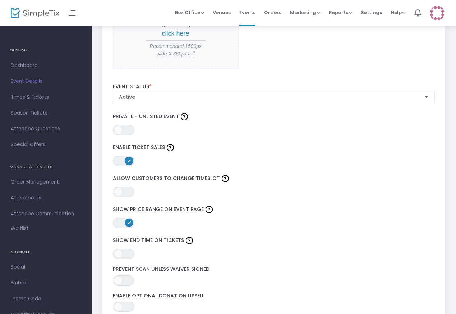
scroll to position [742, 0]
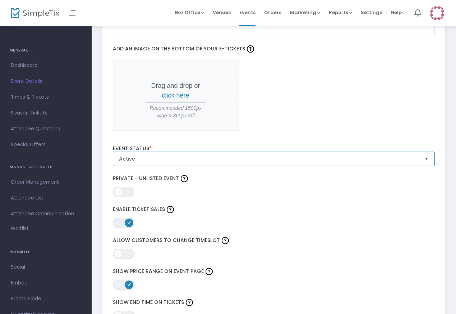
click at [266, 158] on span "Active" at bounding box center [269, 158] width 300 height 7
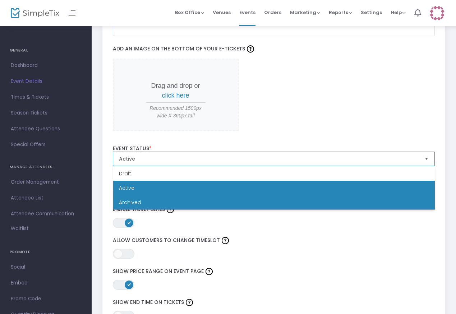
scroll to position [767, 0]
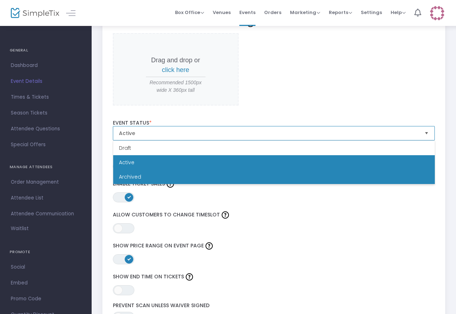
click at [244, 180] on li "Archived" at bounding box center [274, 176] width 322 height 14
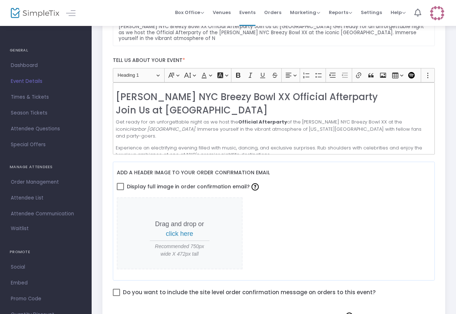
scroll to position [0, 0]
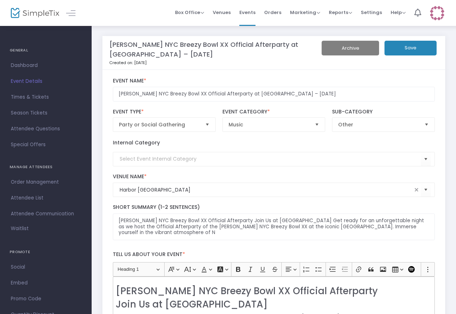
click at [413, 51] on button "Save" at bounding box center [411, 48] width 52 height 15
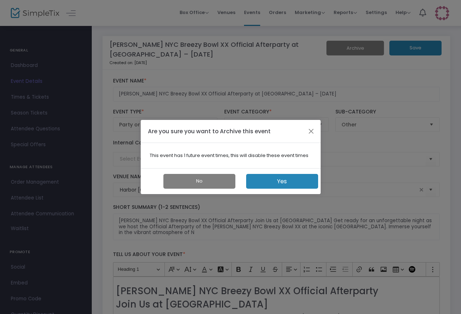
click at [292, 180] on button "Yes" at bounding box center [282, 181] width 72 height 15
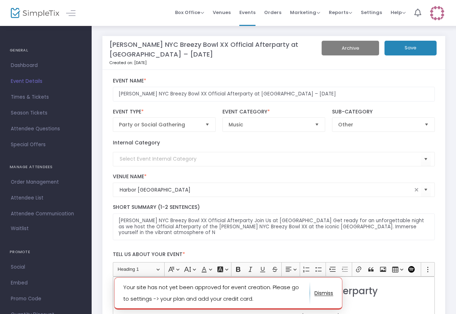
click at [322, 293] on button "button" at bounding box center [324, 293] width 19 height 12
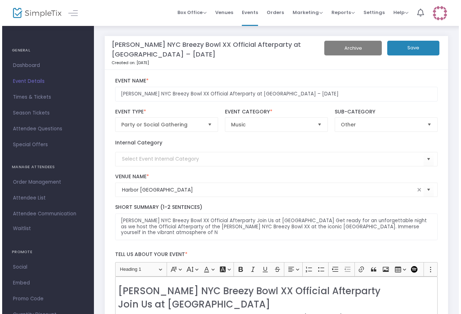
scroll to position [24, 0]
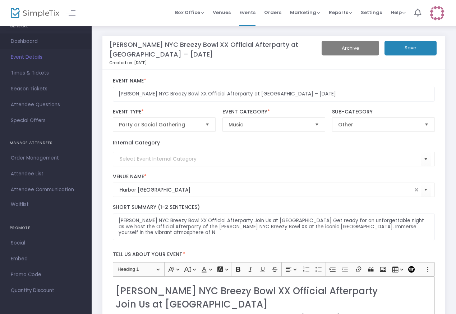
click at [28, 46] on link "Dashboard" at bounding box center [46, 41] width 92 height 16
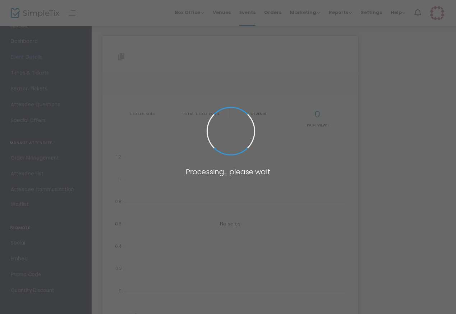
type input "https://www.simpletix.com/e/chris-brown-nyc-breezy-bowl-xx-official-af-tickets-…"
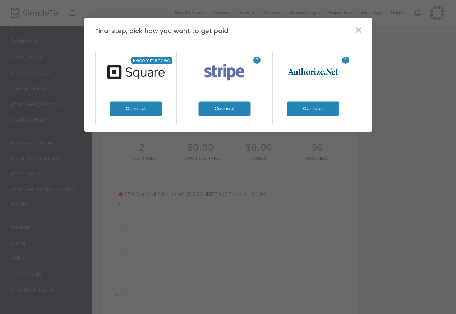
click at [355, 25] on m-panel-header "Final step, pick how you want to get paid." at bounding box center [229, 31] width 288 height 26
click at [361, 29] on icon at bounding box center [358, 30] width 5 height 8
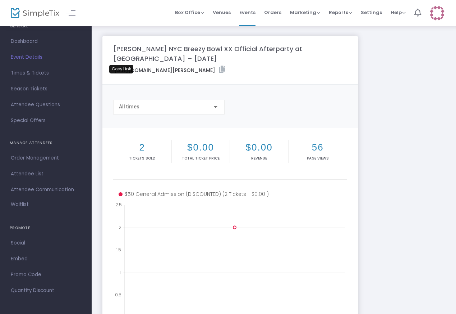
click at [219, 73] on icon at bounding box center [222, 69] width 6 height 7
click at [244, 13] on span "Events" at bounding box center [248, 12] width 16 height 18
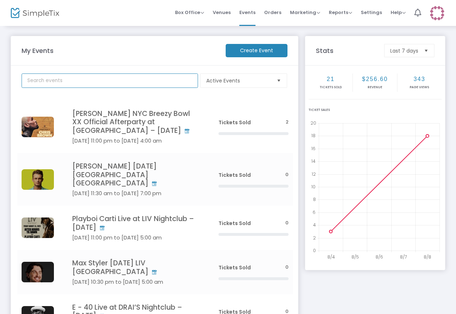
click at [70, 79] on input "text" at bounding box center [110, 80] width 177 height 14
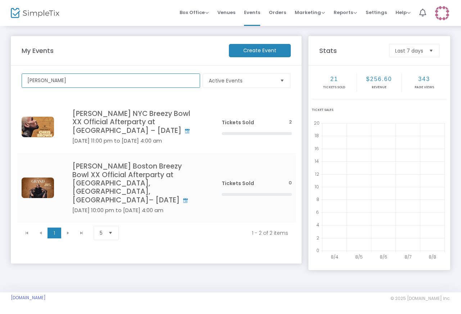
type input "[PERSON_NAME]"
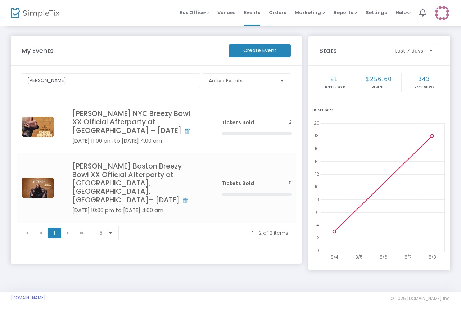
click at [129, 269] on div "My Events Create Event chris brown Active Events Event Category Type No section…" at bounding box center [230, 153] width 446 height 235
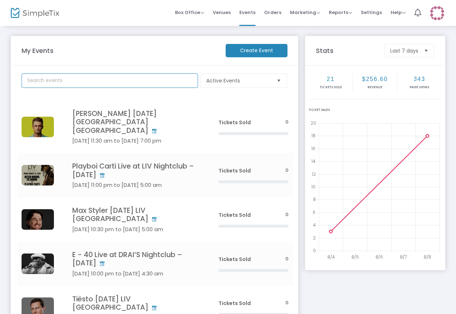
click at [96, 73] on input "text" at bounding box center [110, 80] width 177 height 14
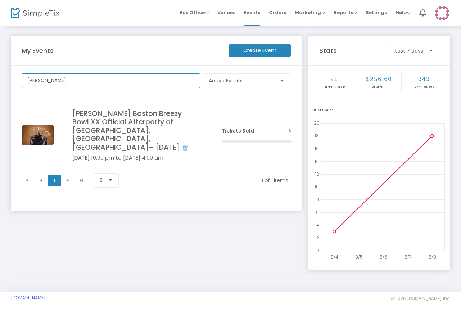
type input "[PERSON_NAME]"
click at [104, 224] on div "My Events Create Event chris brown Active Events Event Category Type No section…" at bounding box center [155, 149] width 297 height 227
click at [377, 10] on span "Settings" at bounding box center [375, 12] width 21 height 18
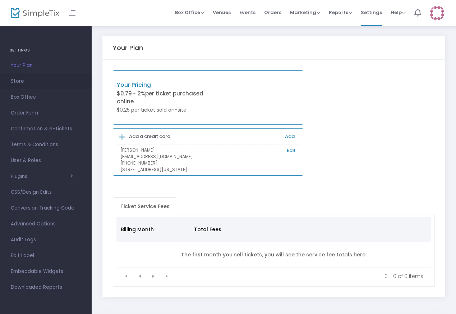
click at [19, 83] on span "Store" at bounding box center [46, 81] width 70 height 9
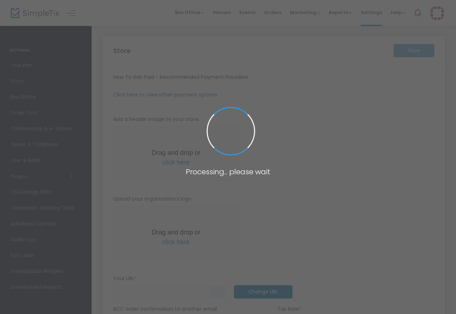
type input "https://livnightclubs"
type input "[EMAIL_ADDRESS][DOMAIN_NAME]"
radio input "false"
radio input "true"
type input "LIV - MIAMI - LAS VEGAS - DRAI’S"
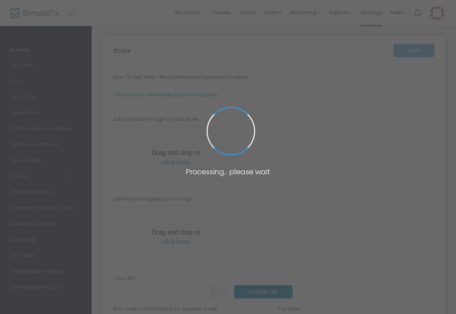
type input "6787659072"
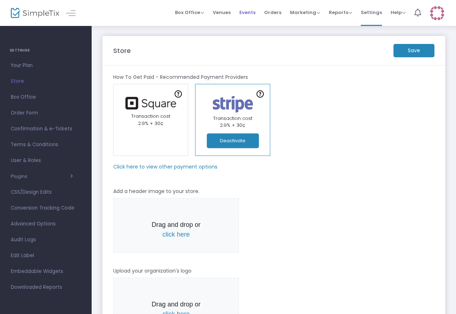
click at [246, 13] on span "Events" at bounding box center [248, 12] width 16 height 18
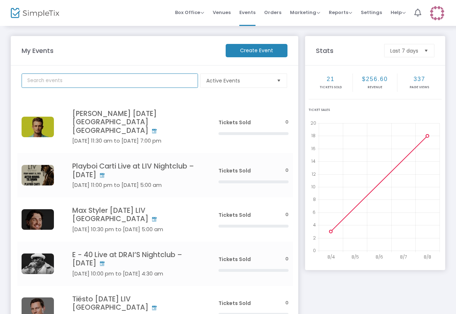
click at [105, 83] on input "text" at bounding box center [110, 80] width 177 height 14
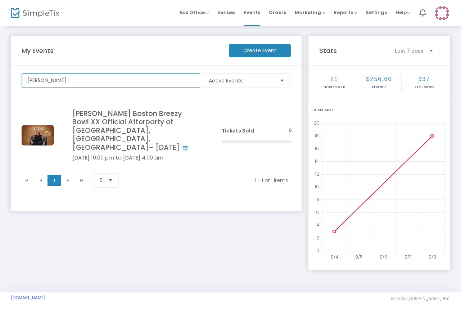
type input "[PERSON_NAME]"
click at [151, 245] on div "My Events Create Event chris brown Active Events Event Category Type No section…" at bounding box center [155, 149] width 297 height 227
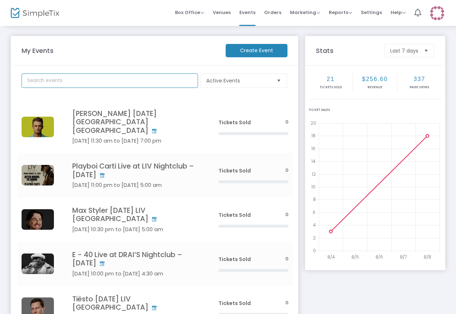
click at [93, 82] on input "text" at bounding box center [110, 80] width 177 height 14
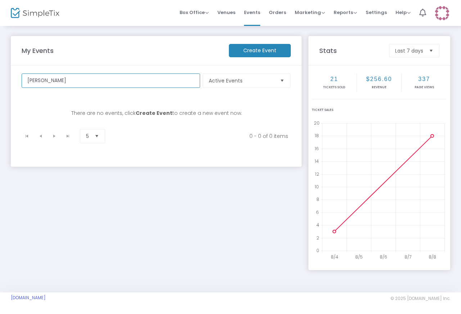
type input "[PERSON_NAME]"
click at [134, 236] on div "My Events Create Event [PERSON_NAME] Active Events Event Category Type No secti…" at bounding box center [155, 149] width 297 height 227
click at [376, 15] on span "Settings" at bounding box center [375, 12] width 21 height 18
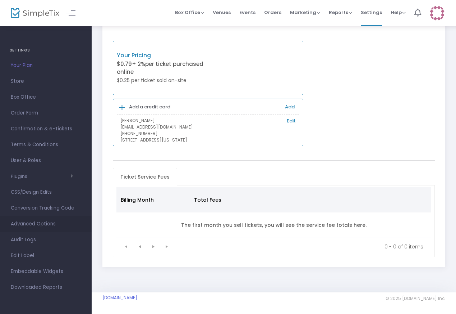
scroll to position [29, 0]
click at [33, 239] on span "Audit Logs" at bounding box center [46, 239] width 70 height 9
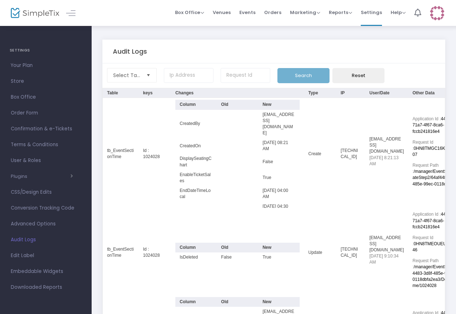
click at [144, 78] on span "Select" at bounding box center [149, 75] width 12 height 12
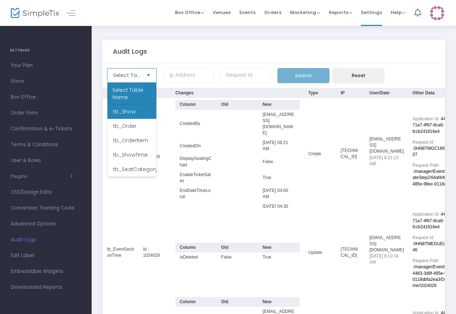
click at [136, 114] on li "tb_Show" at bounding box center [132, 111] width 49 height 14
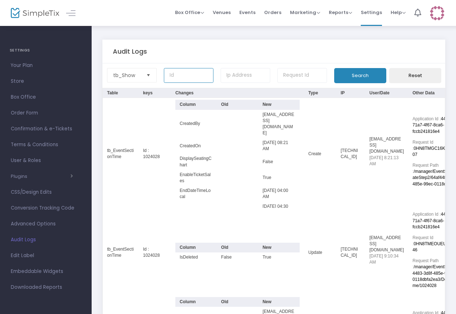
click at [200, 74] on input at bounding box center [189, 75] width 50 height 15
paste input "228772"
type input "228772"
click at [372, 77] on button "Search" at bounding box center [360, 75] width 52 height 15
